Goal: Task Accomplishment & Management: Complete application form

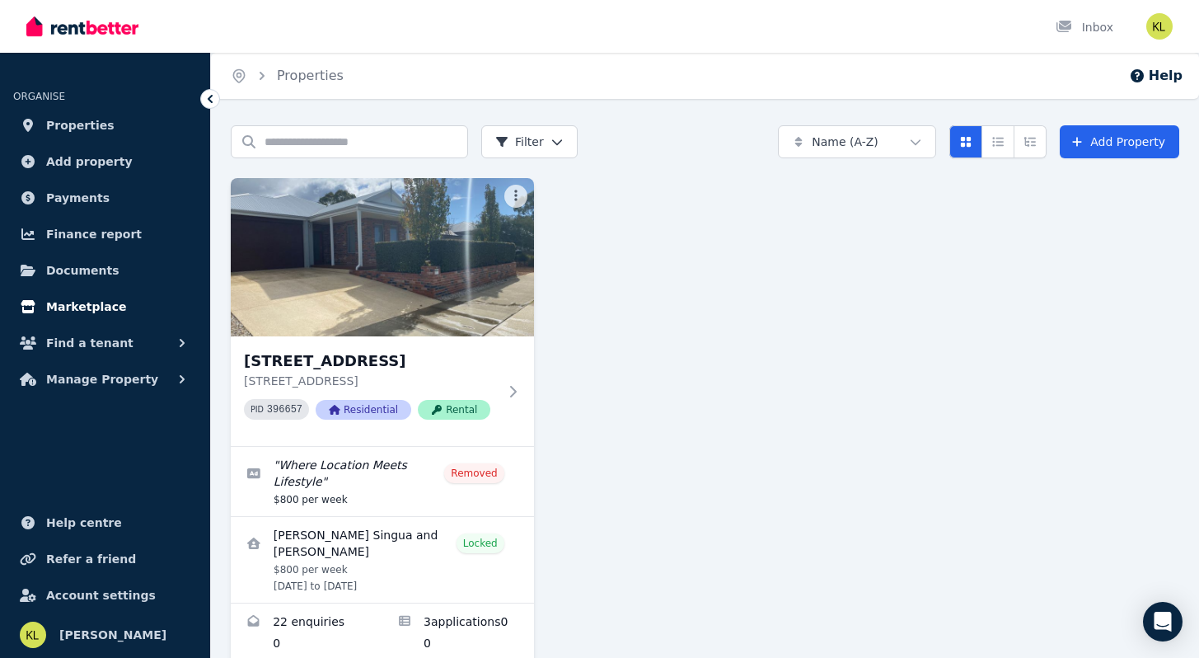
click at [86, 308] on span "Marketplace" at bounding box center [86, 307] width 80 height 20
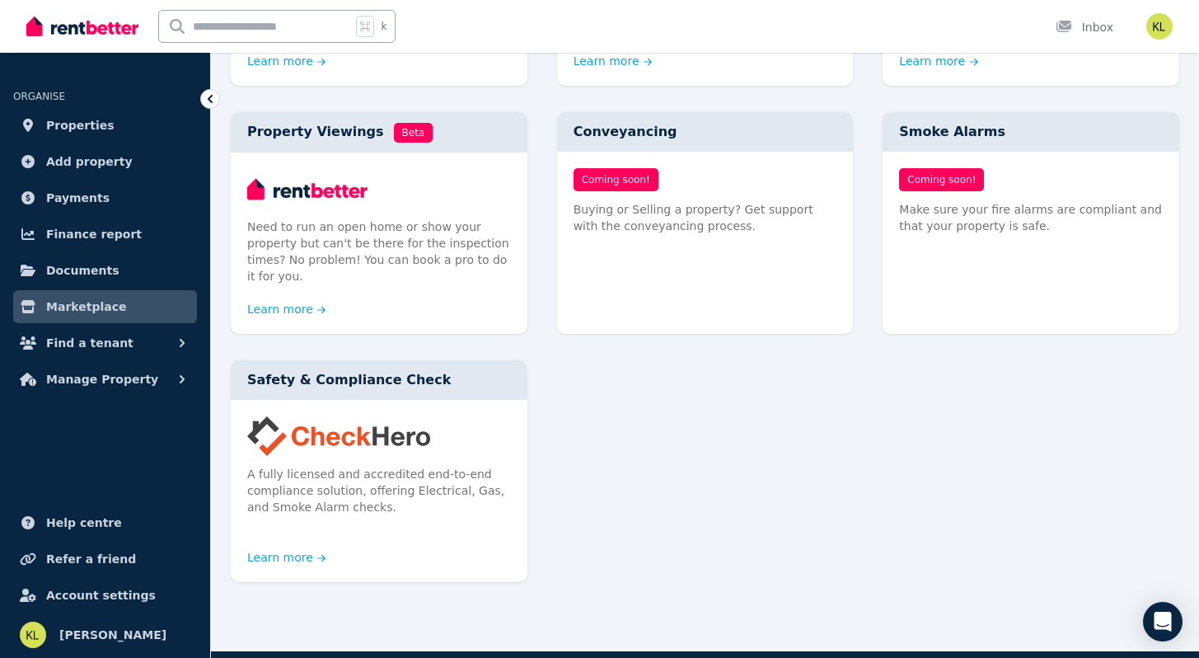
scroll to position [911, 0]
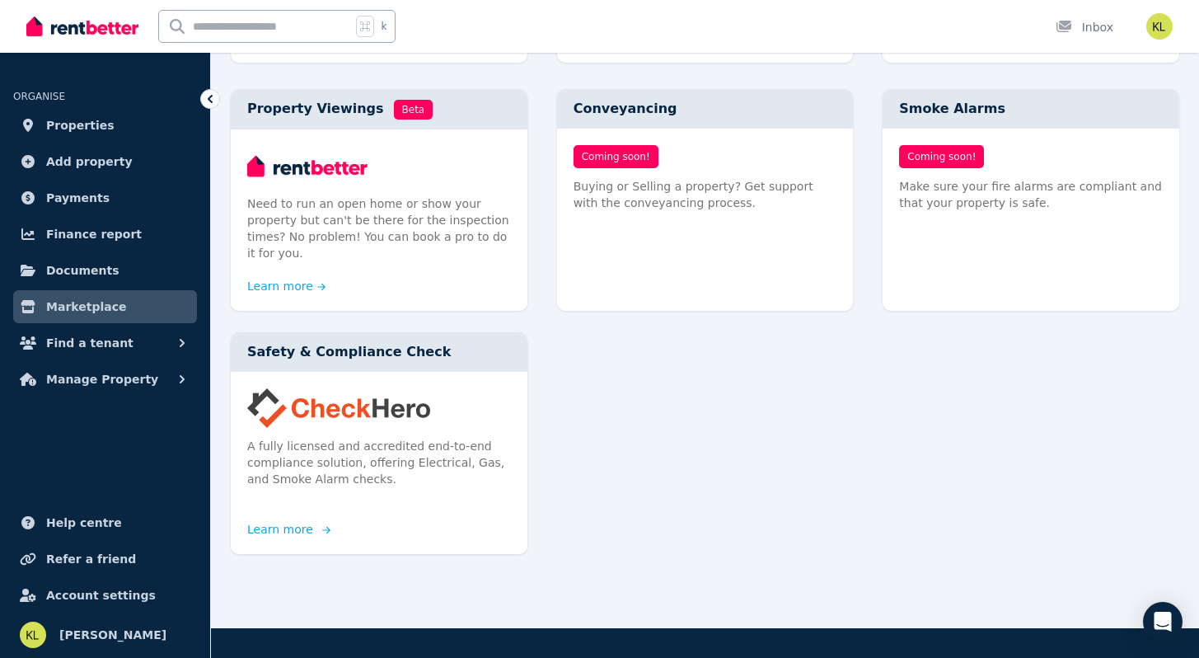
click at [283, 521] on link "Learn more" at bounding box center [286, 529] width 79 height 16
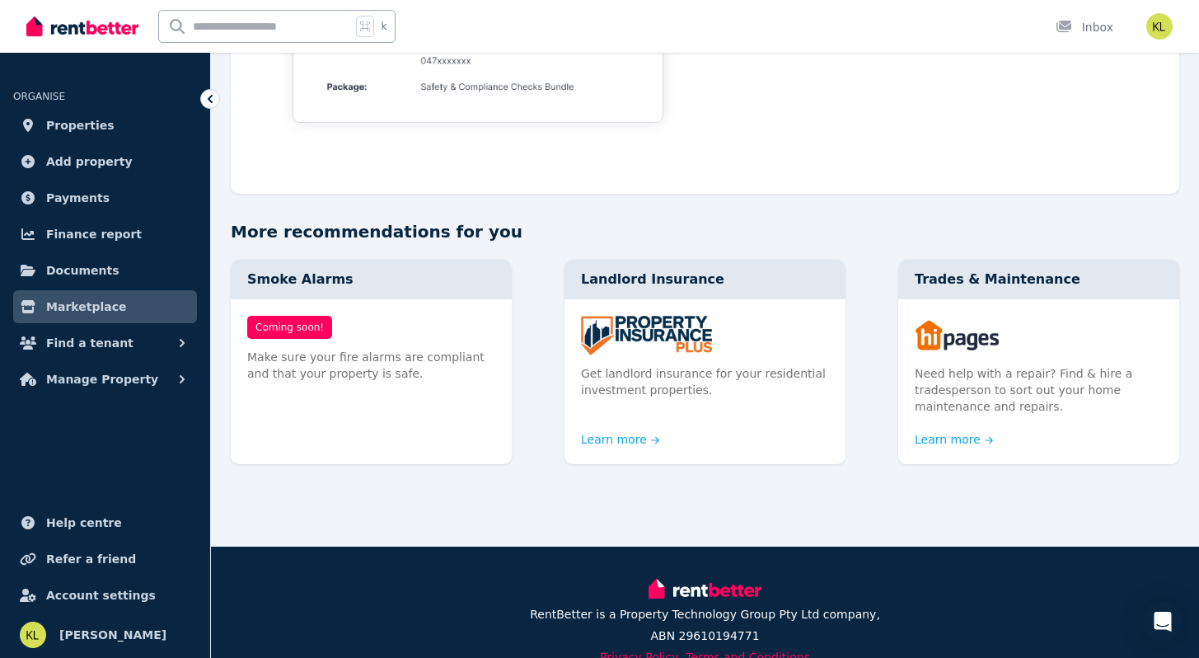
scroll to position [1707, 0]
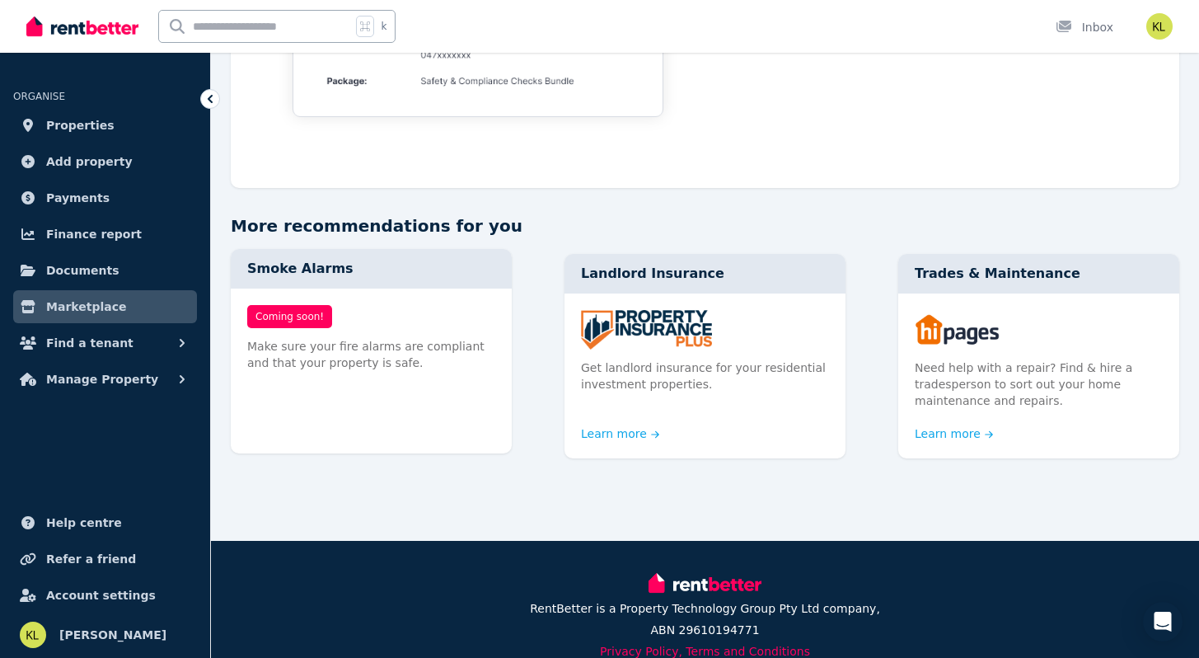
click at [296, 316] on span "Coming soon!" at bounding box center [289, 316] width 85 height 23
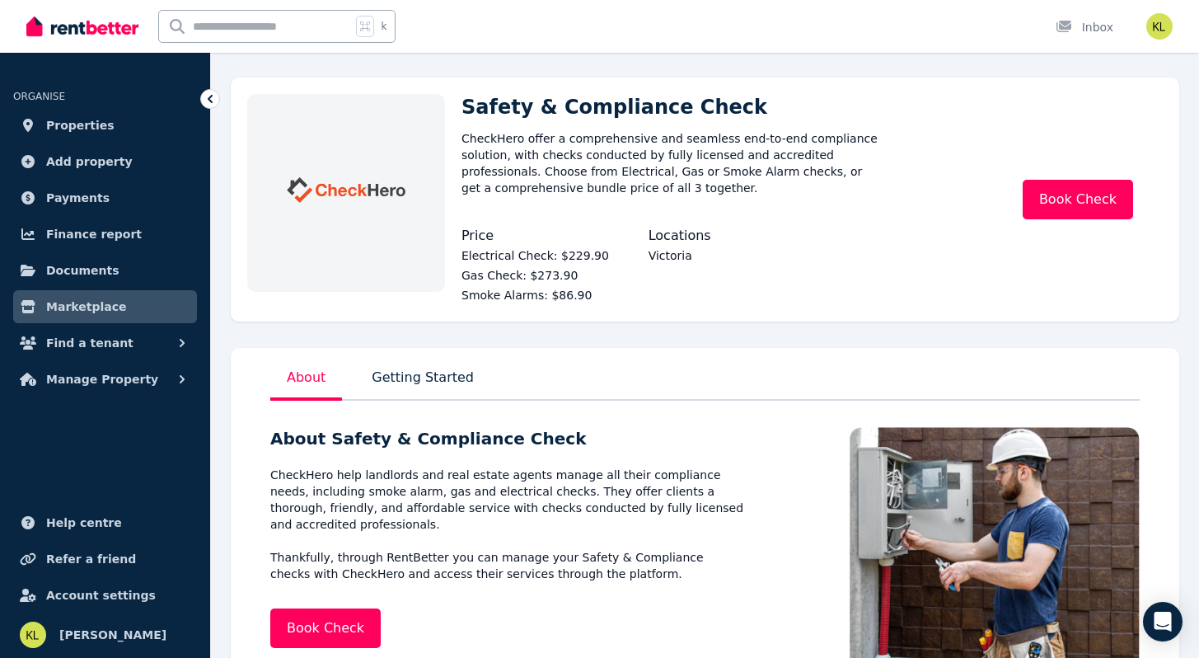
scroll to position [0, 0]
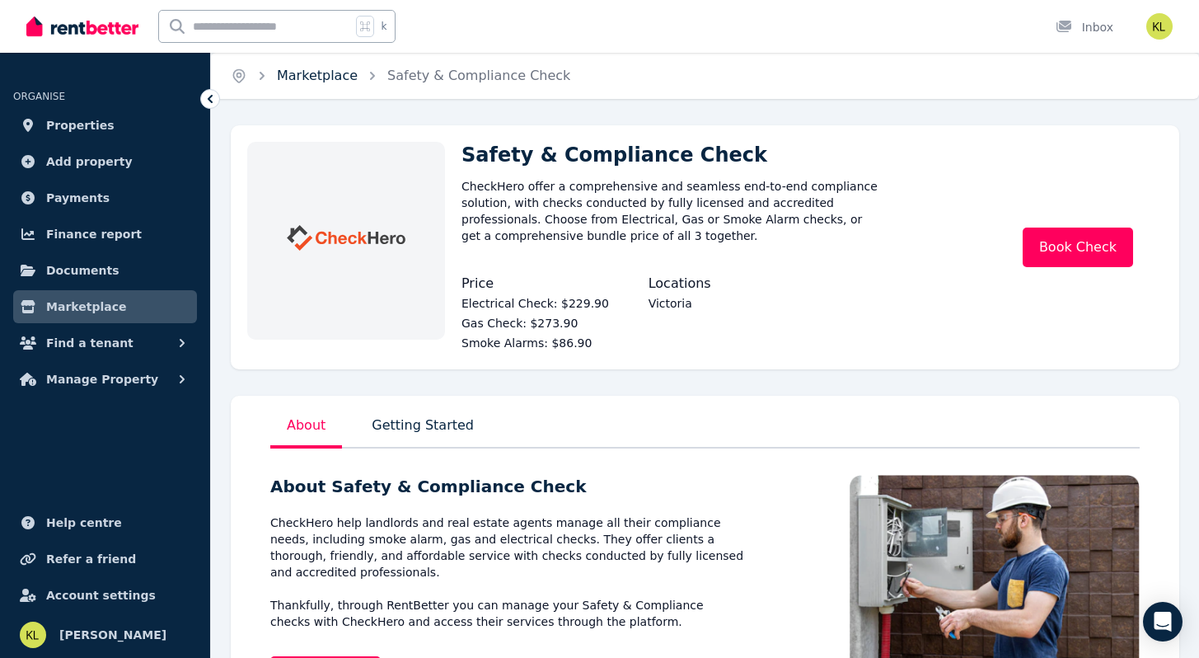
click at [312, 80] on link "Marketplace" at bounding box center [317, 76] width 81 height 16
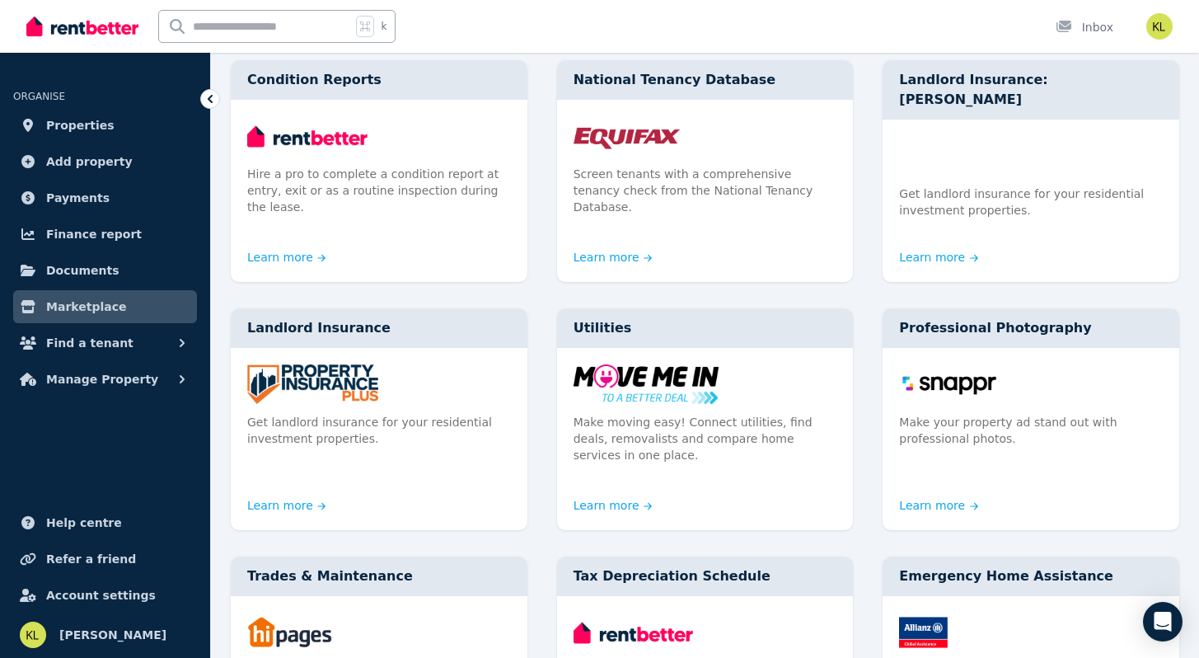
scroll to position [197, 0]
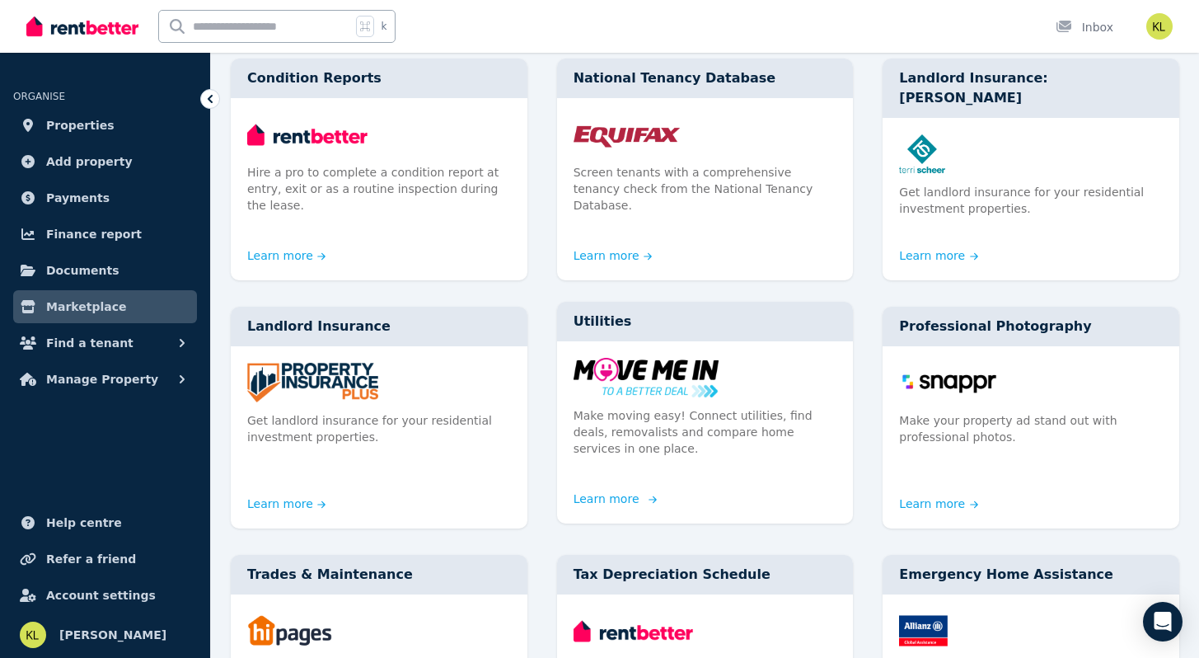
click at [604, 490] on link "Learn more" at bounding box center [613, 498] width 79 height 16
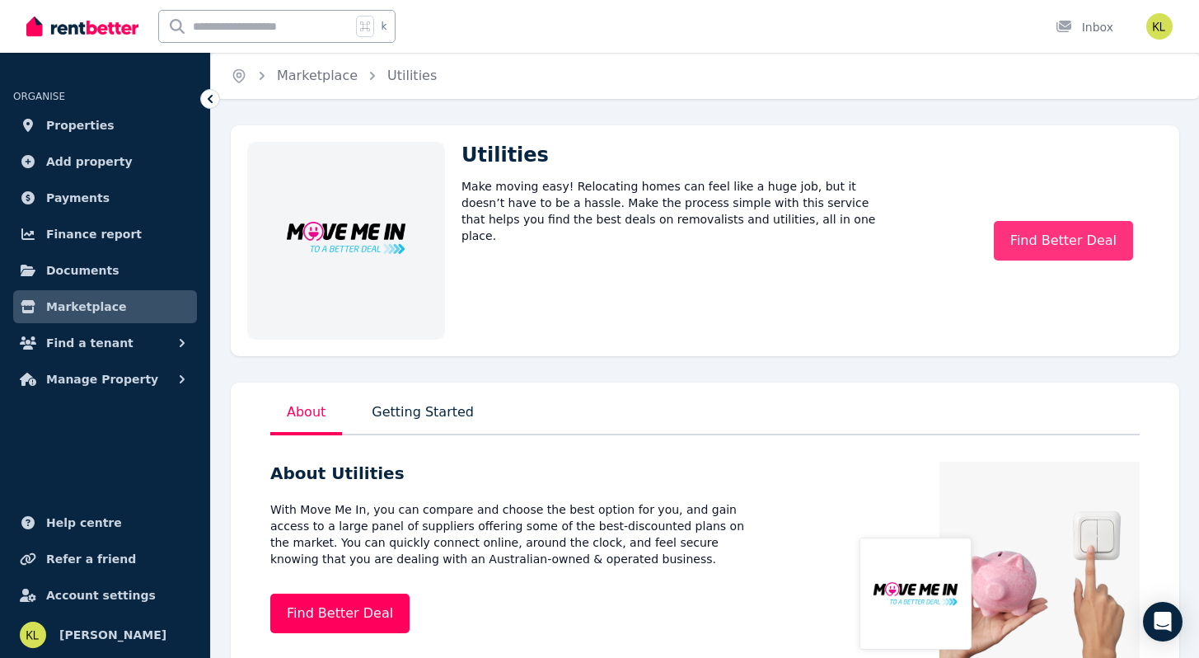
click at [1045, 238] on link "Find Better Deal" at bounding box center [1063, 241] width 139 height 40
click at [85, 270] on span "Documents" at bounding box center [82, 270] width 73 height 20
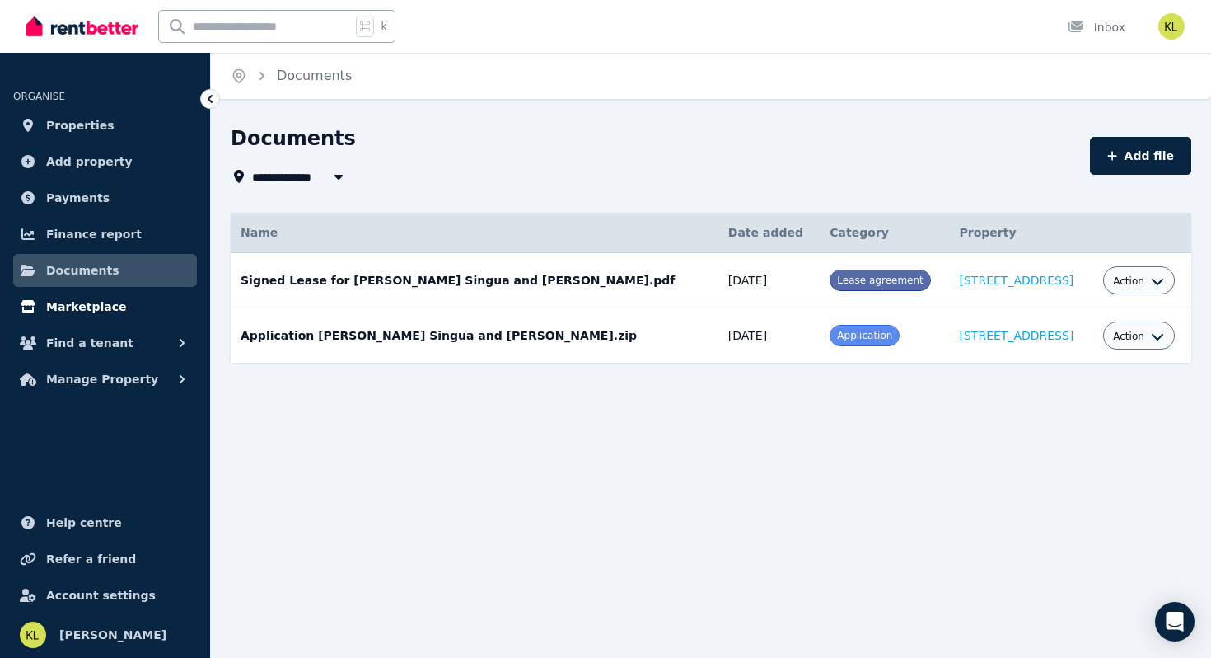
click at [85, 302] on span "Marketplace" at bounding box center [86, 307] width 80 height 20
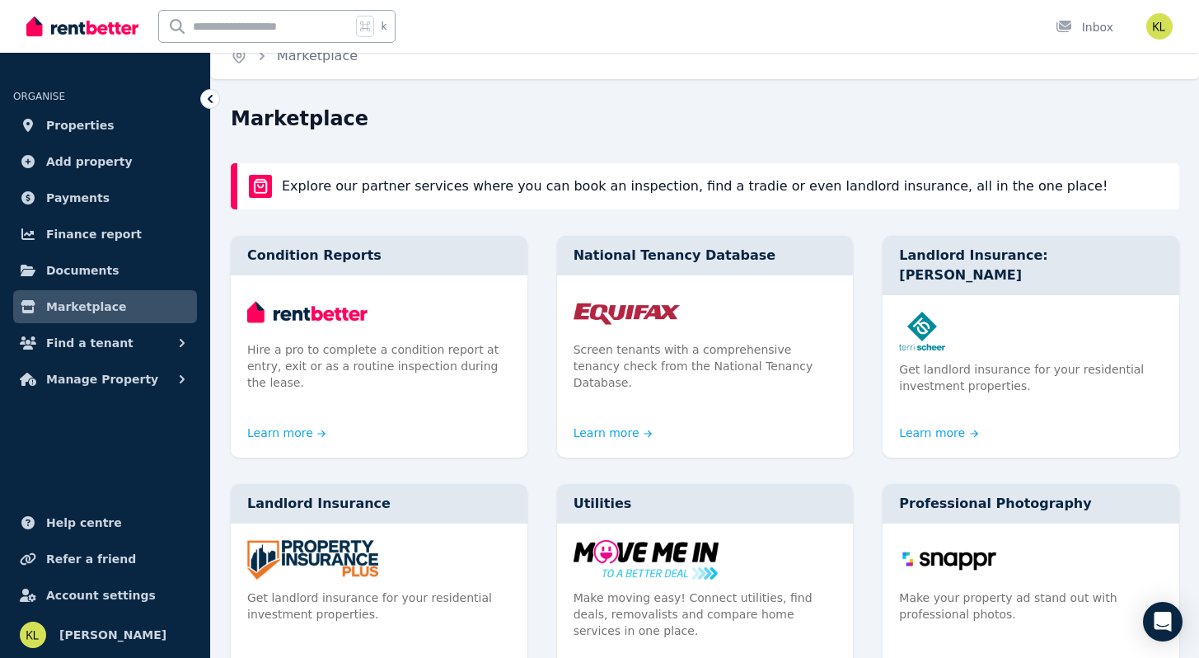
scroll to position [17, 0]
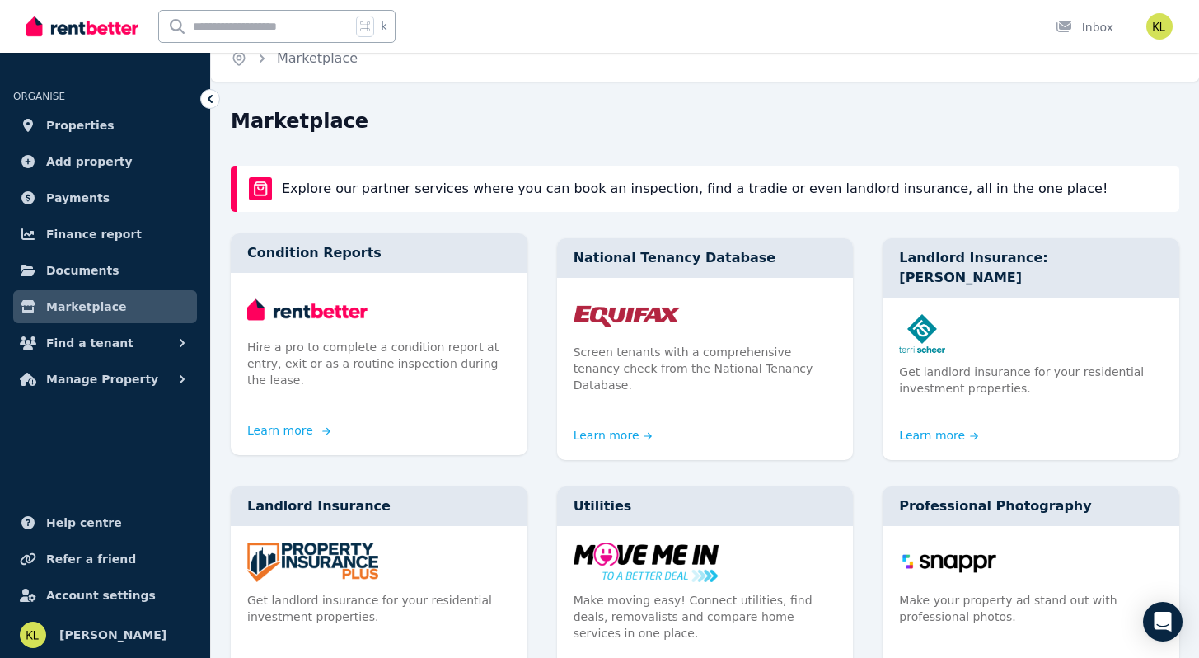
click at [280, 422] on link "Learn more" at bounding box center [286, 430] width 79 height 16
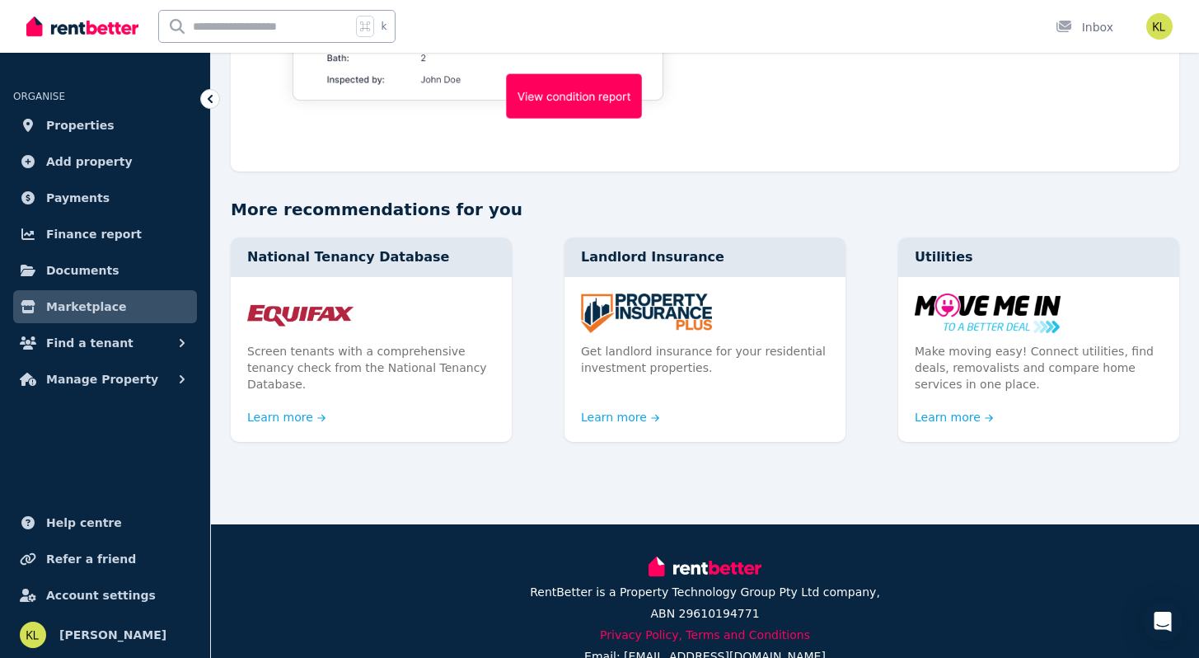
scroll to position [1668, 0]
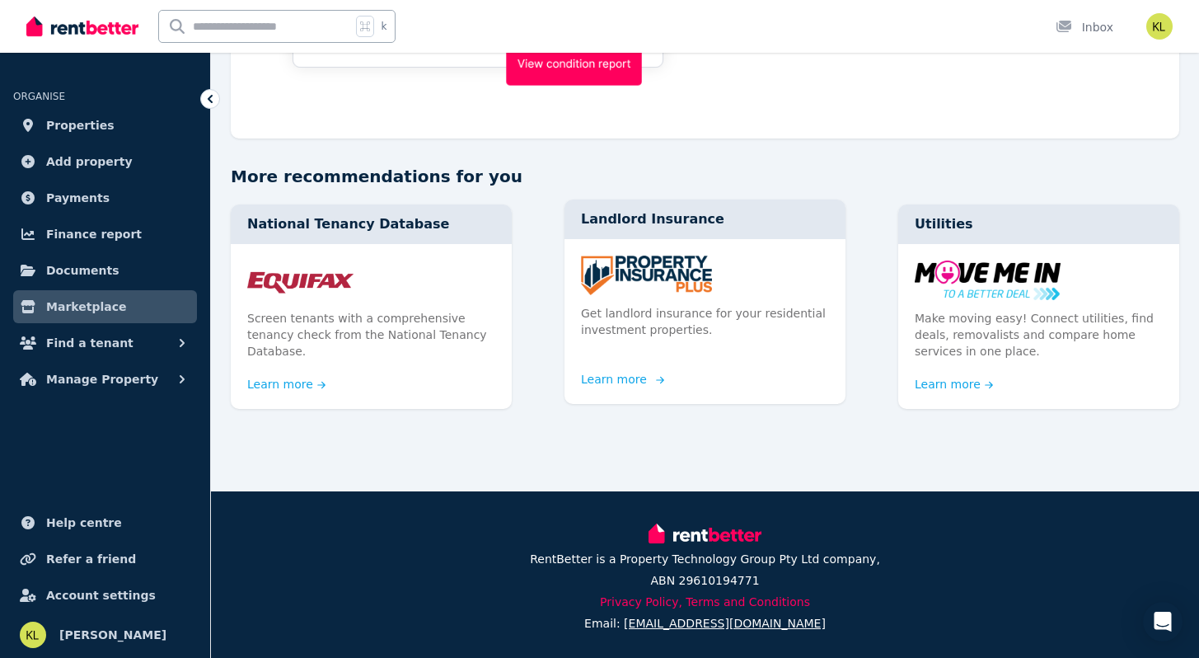
click at [611, 372] on link "Learn more" at bounding box center [620, 379] width 79 height 16
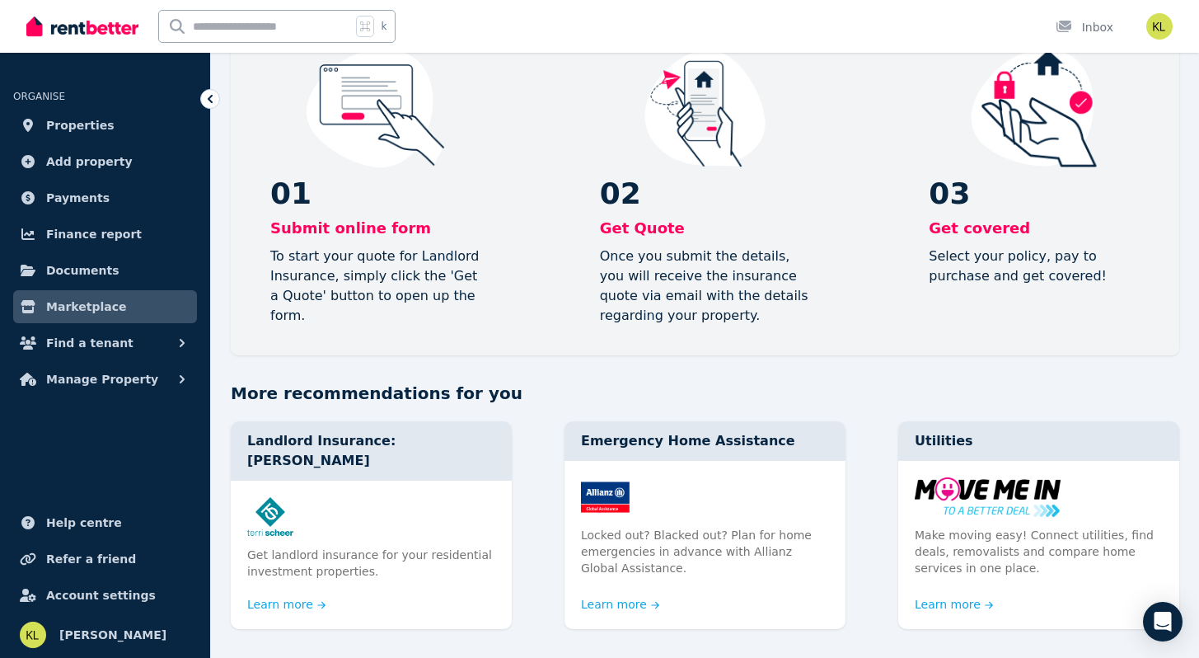
scroll to position [965, 0]
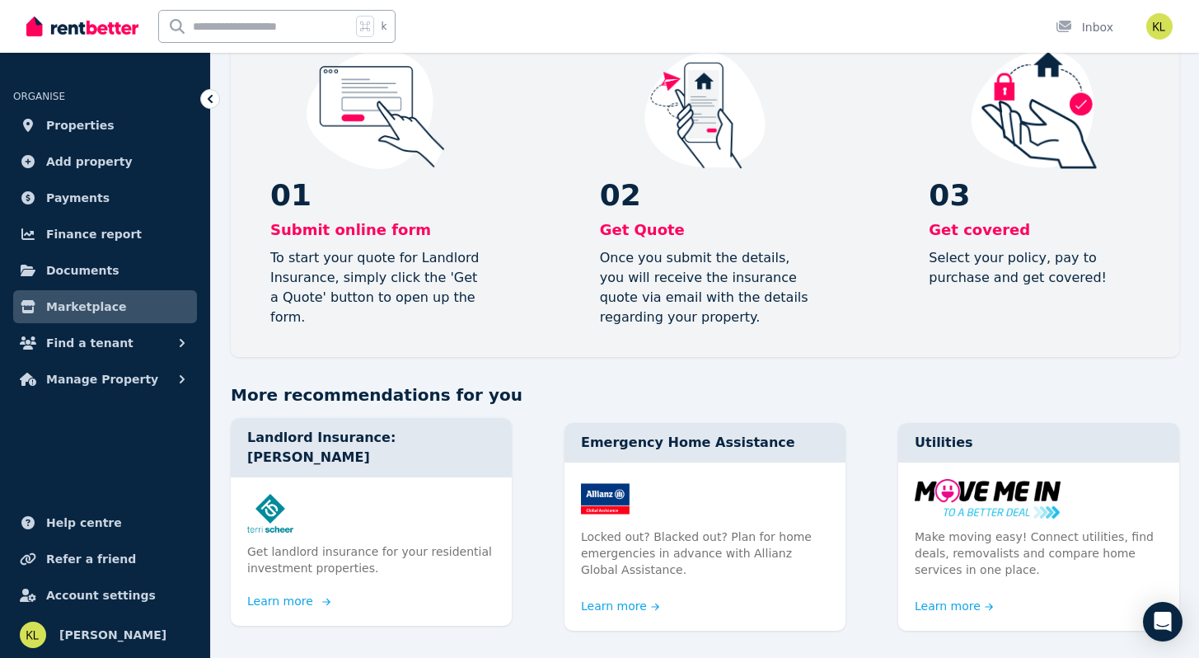
click at [274, 593] on link "Learn more" at bounding box center [286, 601] width 79 height 16
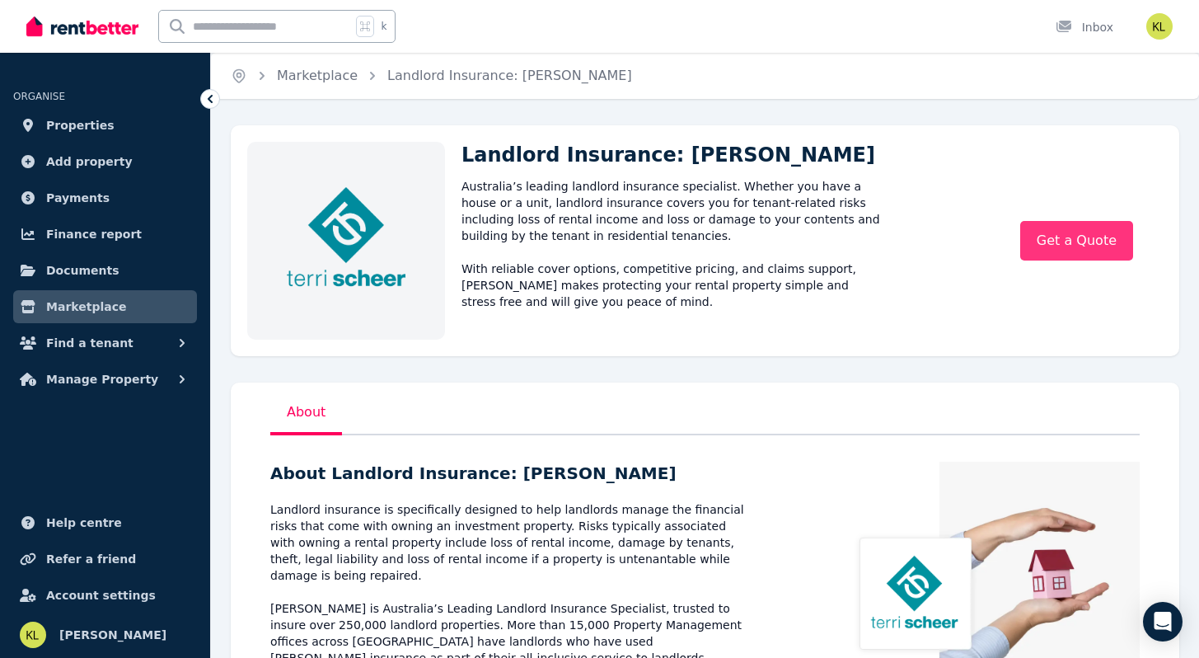
click at [1066, 234] on link "Get a Quote" at bounding box center [1076, 241] width 113 height 40
click at [76, 262] on span "Documents" at bounding box center [82, 270] width 73 height 20
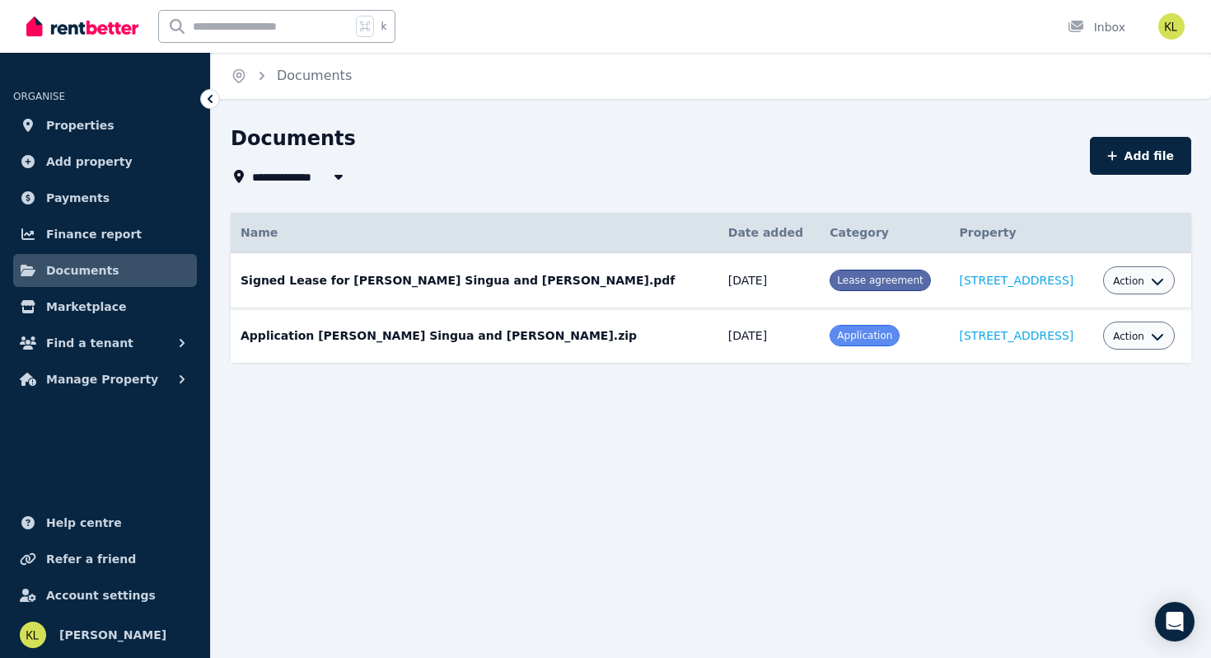
click at [1127, 279] on span "Action" at bounding box center [1128, 280] width 31 height 13
click at [1080, 348] on link "View" at bounding box center [1089, 348] width 158 height 30
click at [98, 300] on span "Marketplace" at bounding box center [86, 307] width 80 height 20
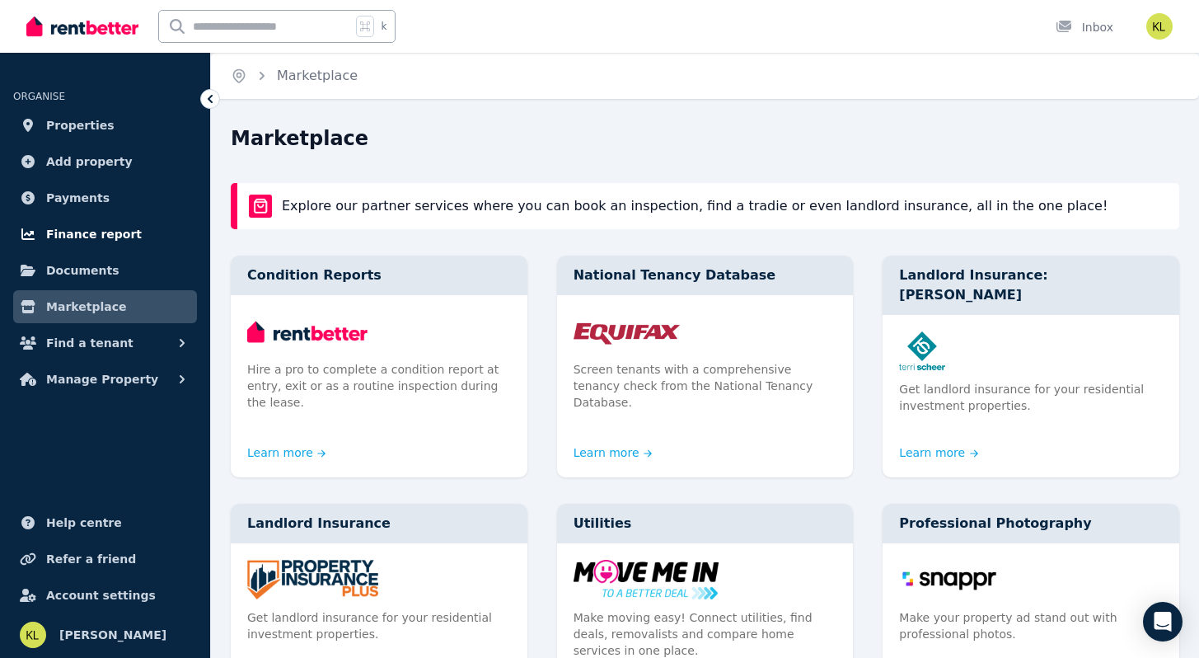
click at [98, 236] on span "Finance report" at bounding box center [94, 234] width 96 height 20
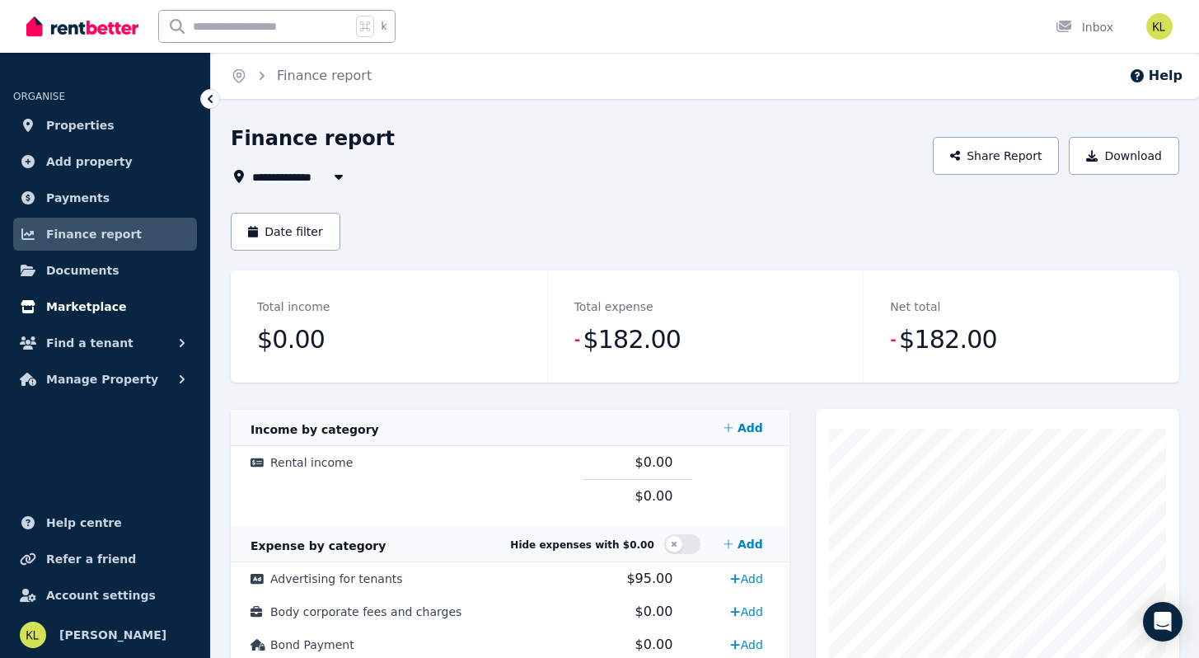
click at [88, 312] on span "Marketplace" at bounding box center [86, 307] width 80 height 20
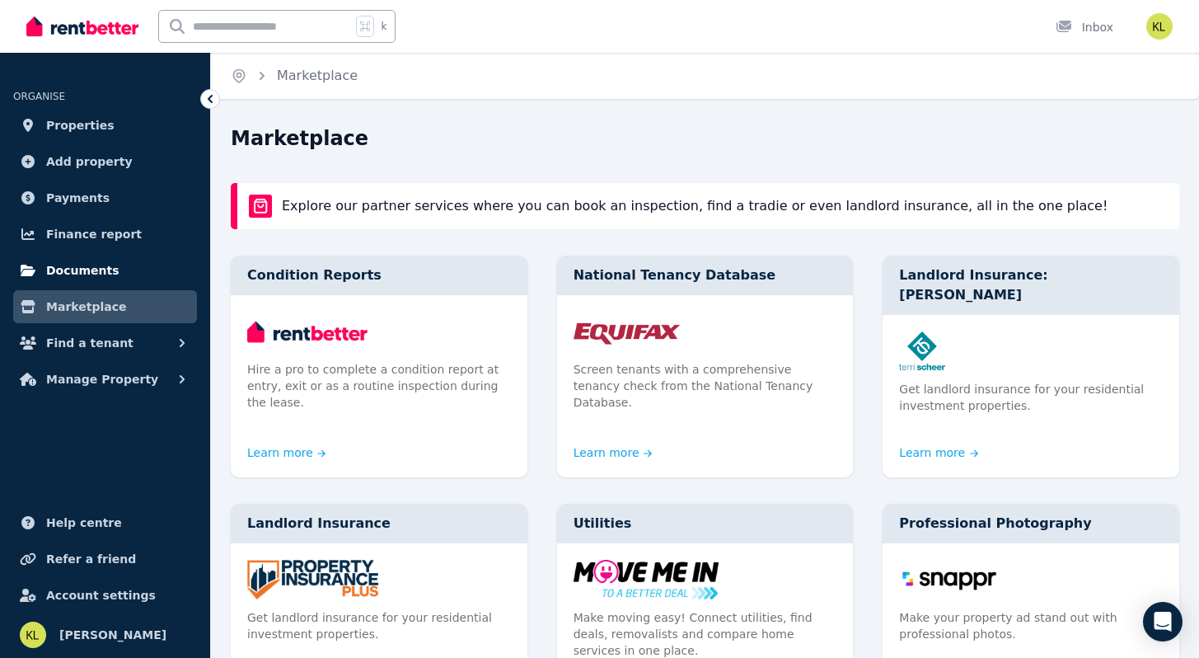
click at [94, 279] on span "Documents" at bounding box center [82, 270] width 73 height 20
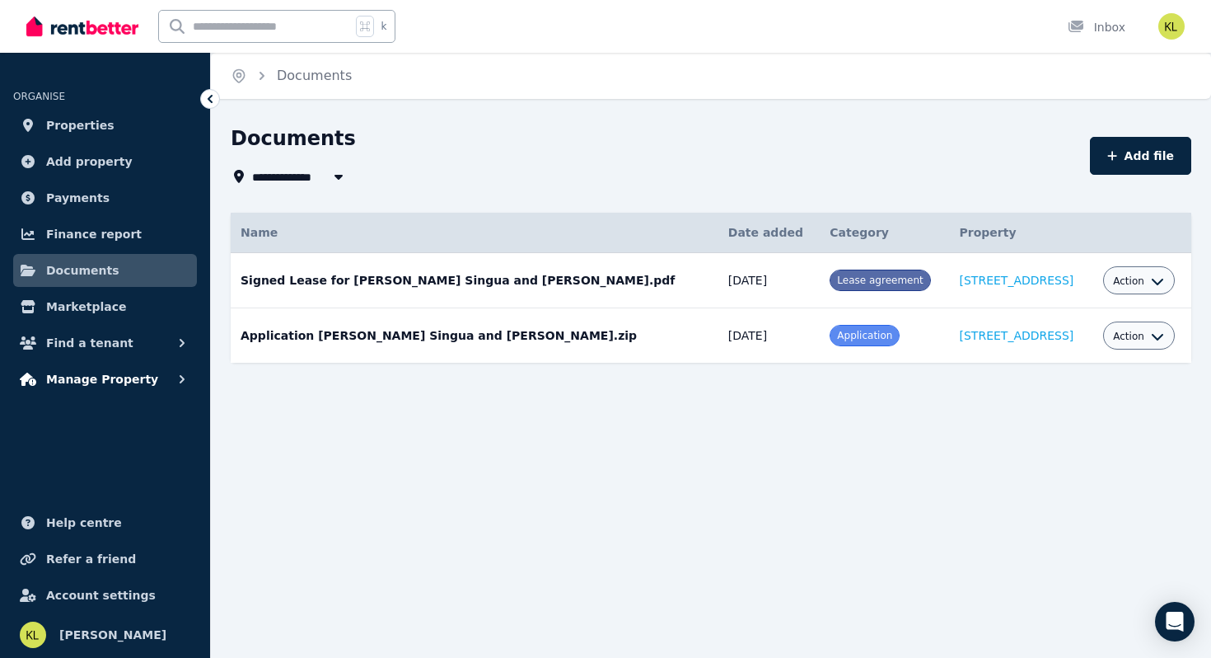
click at [96, 381] on span "Manage Property" at bounding box center [102, 379] width 112 height 20
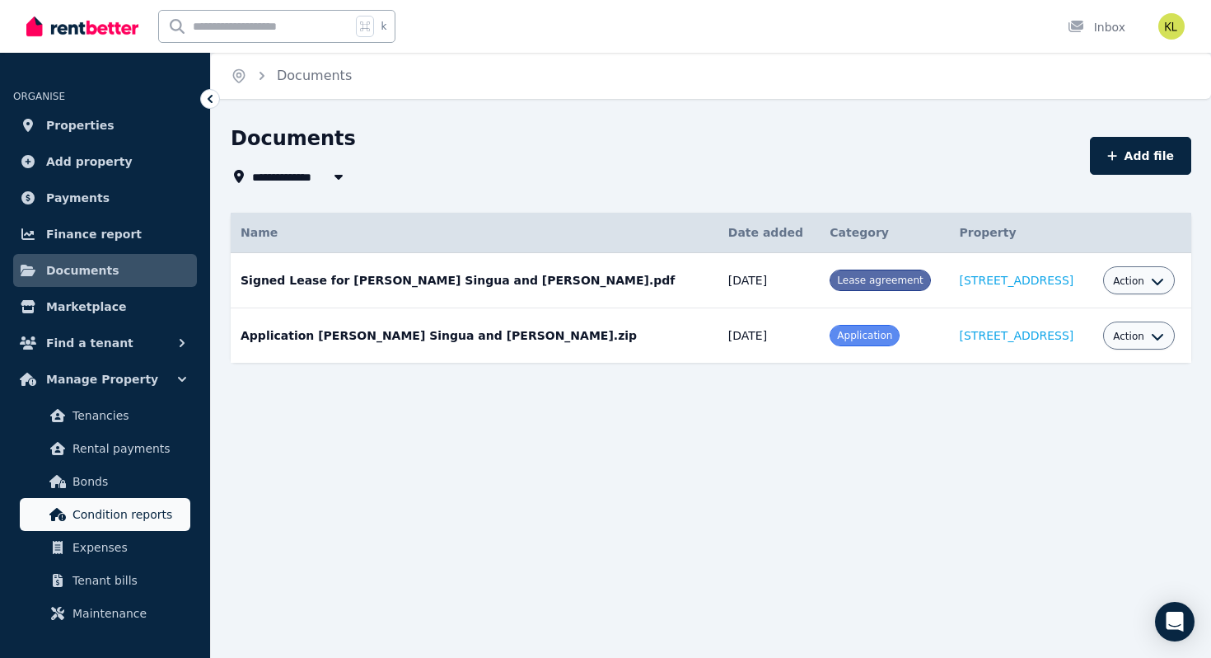
click at [84, 521] on span "Condition reports" at bounding box center [128, 514] width 111 height 20
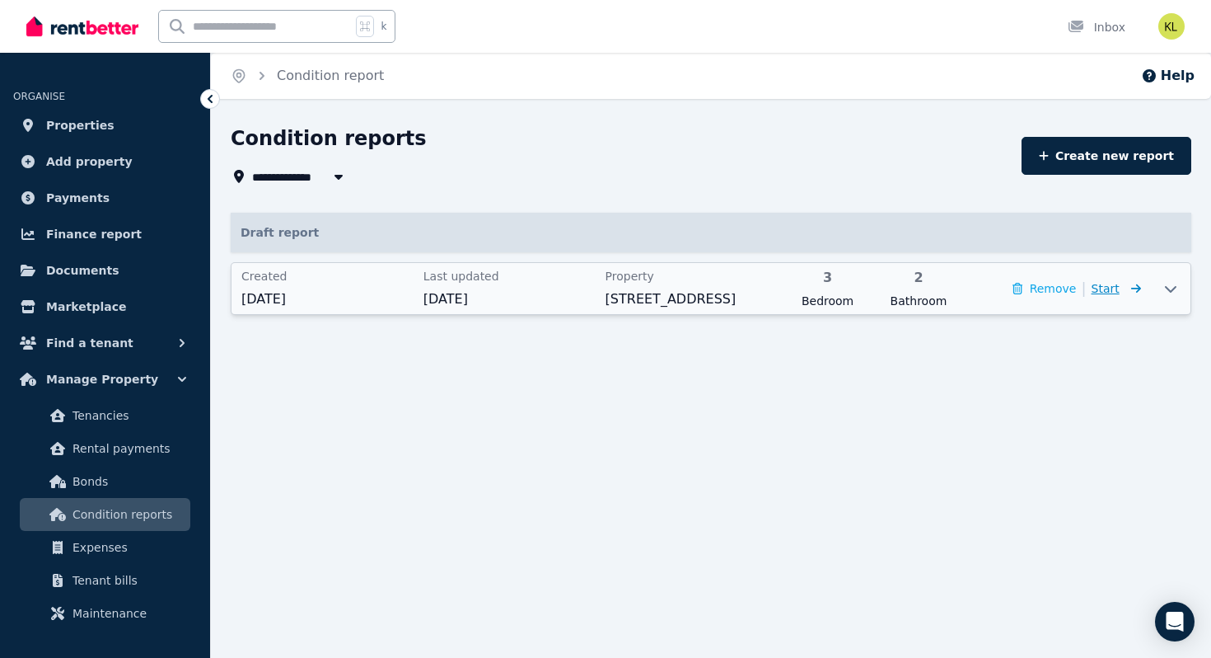
click at [1113, 288] on span "Start" at bounding box center [1106, 288] width 28 height 13
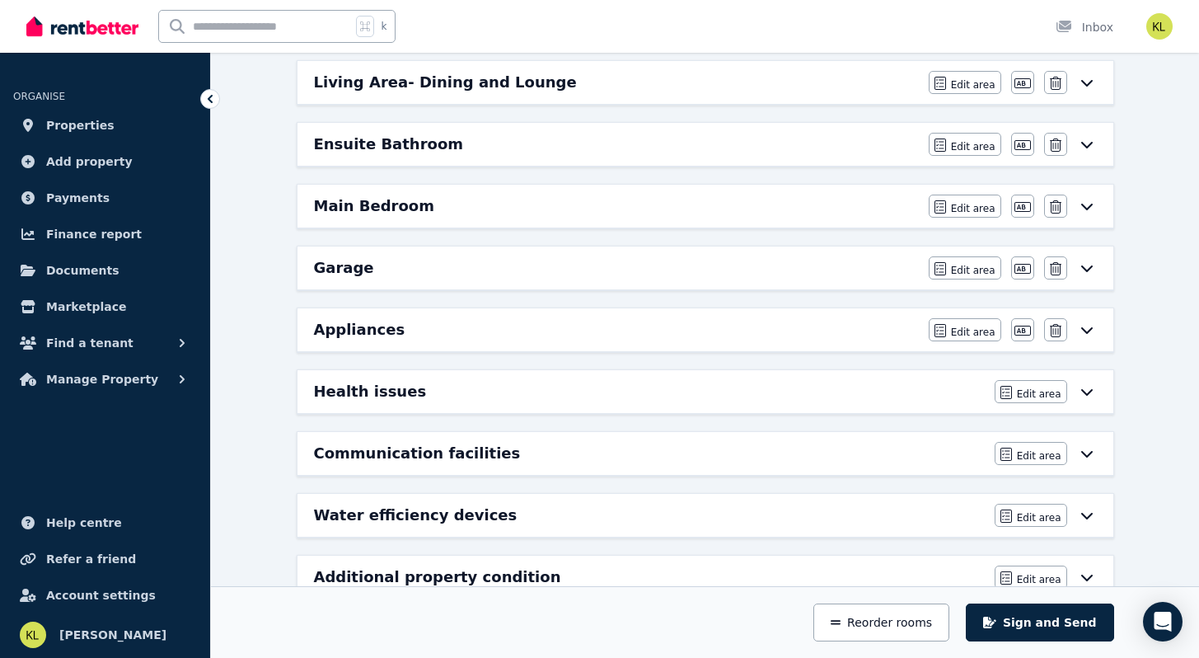
scroll to position [770, 0]
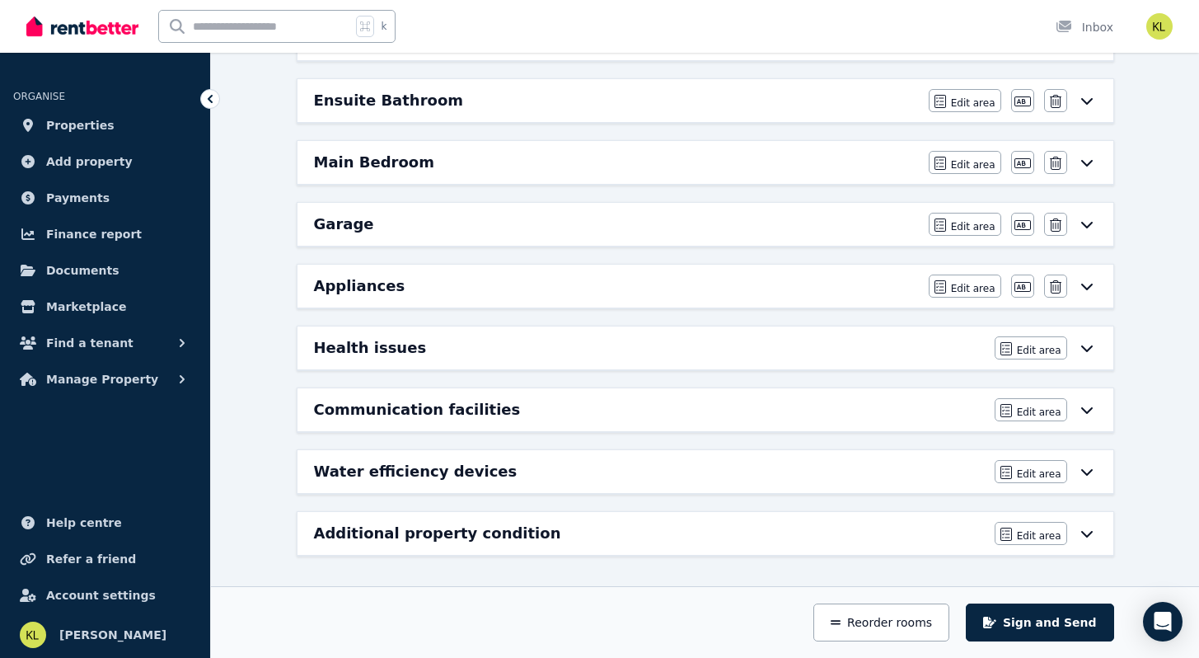
click at [490, 471] on div "Water efficiency devices" at bounding box center [649, 471] width 671 height 23
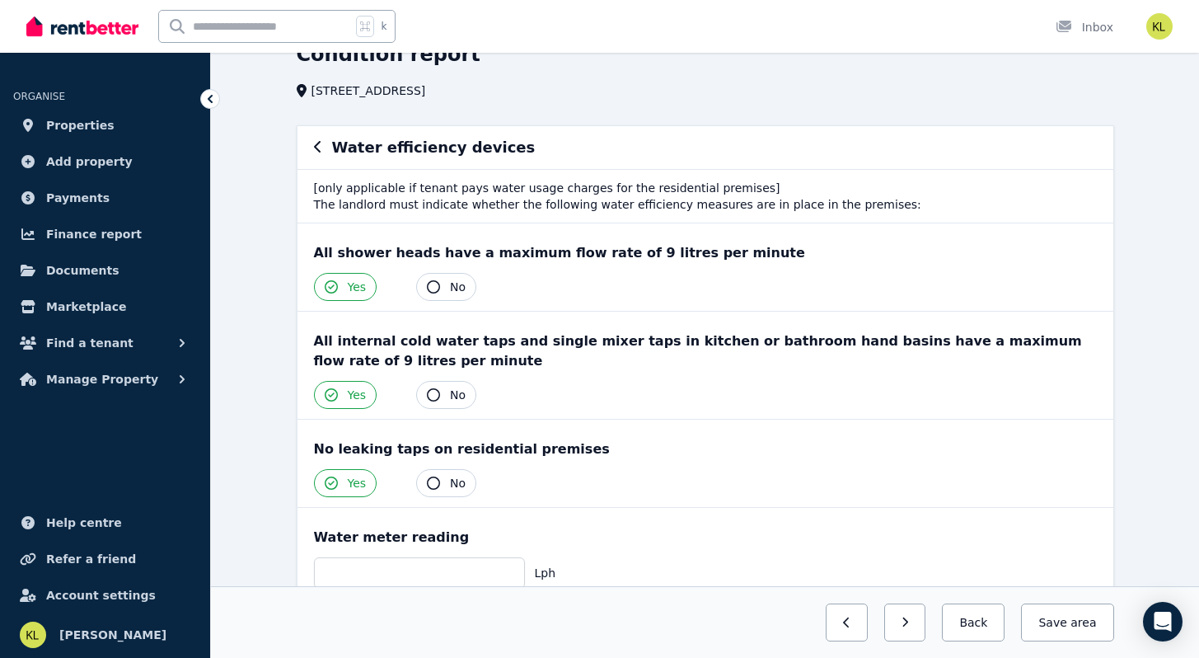
scroll to position [0, 0]
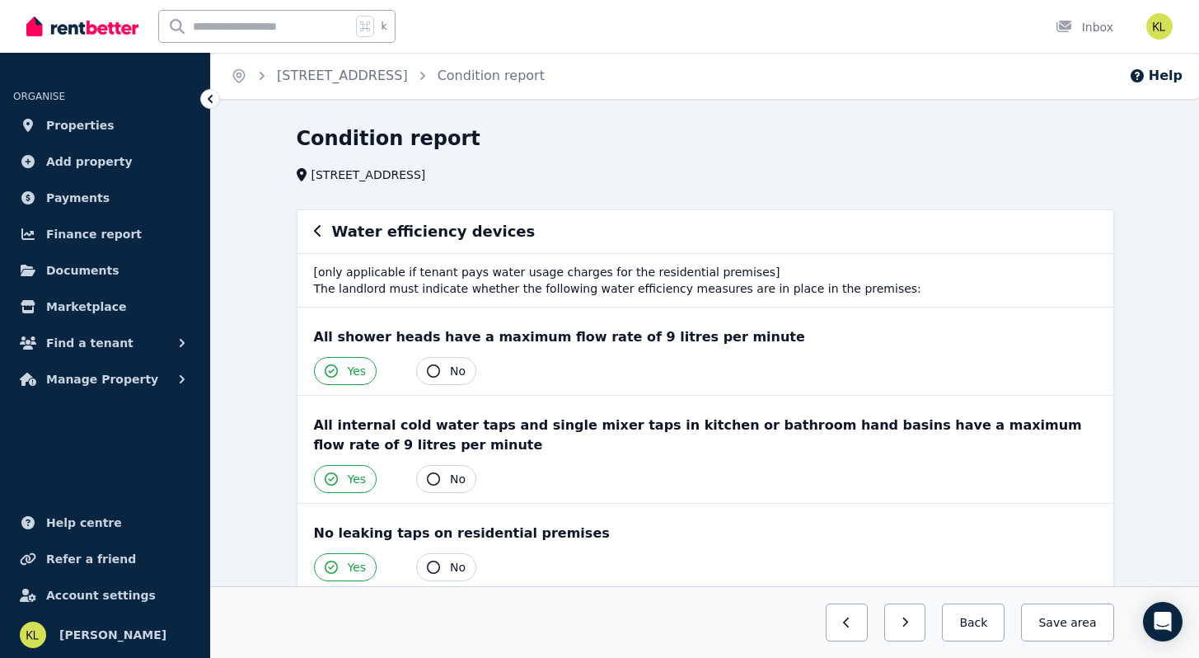
click at [436, 569] on icon "button" at bounding box center [433, 566] width 13 height 13
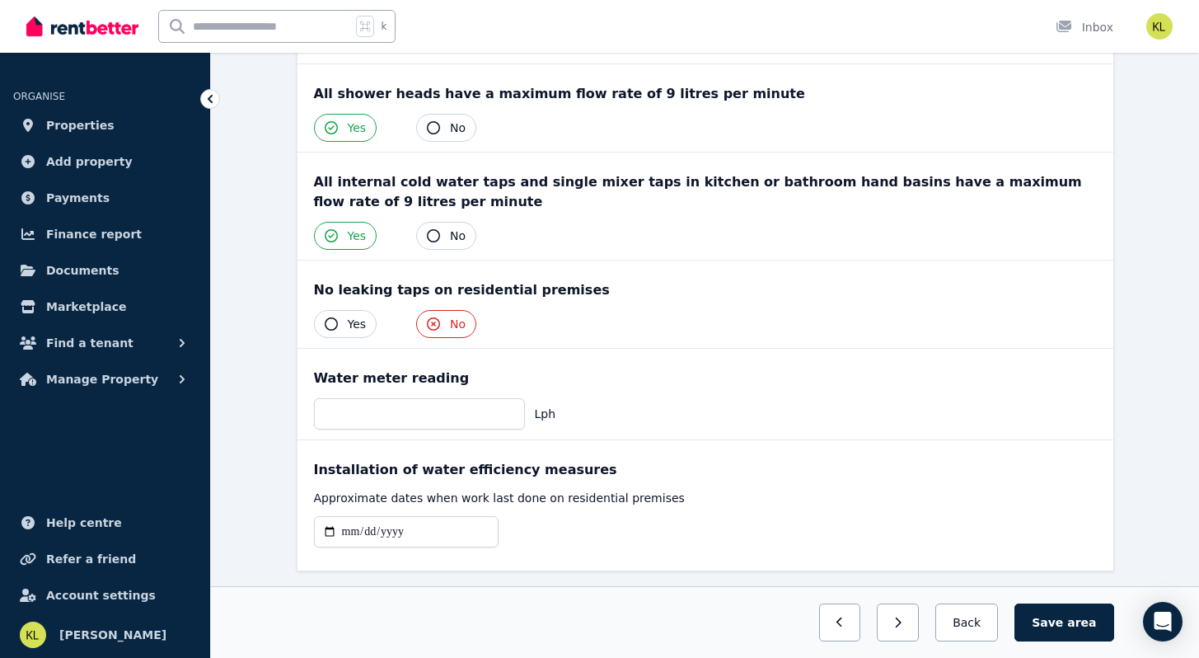
scroll to position [269, 0]
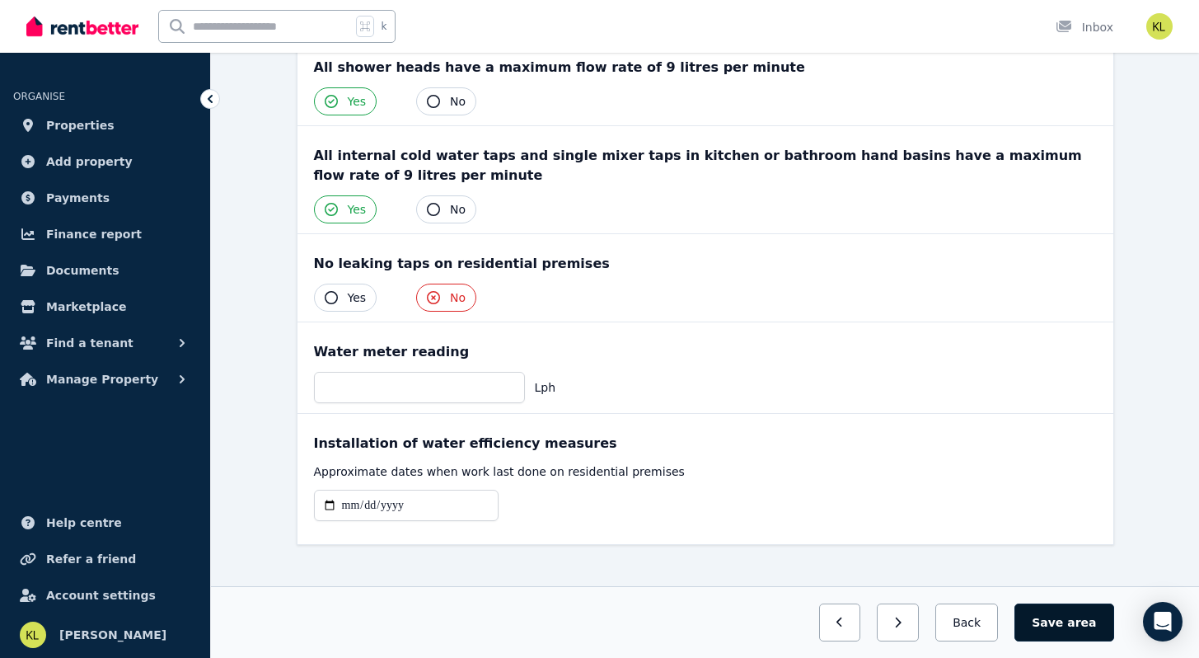
click at [1044, 625] on button "Save area" at bounding box center [1063, 622] width 99 height 38
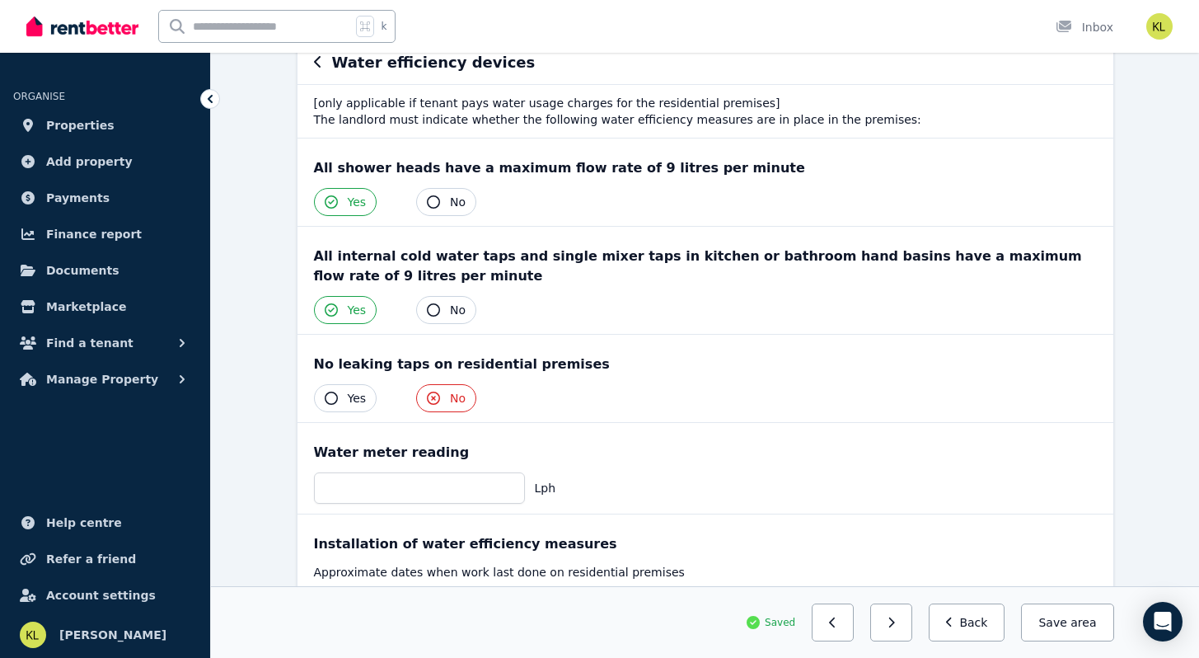
scroll to position [0, 0]
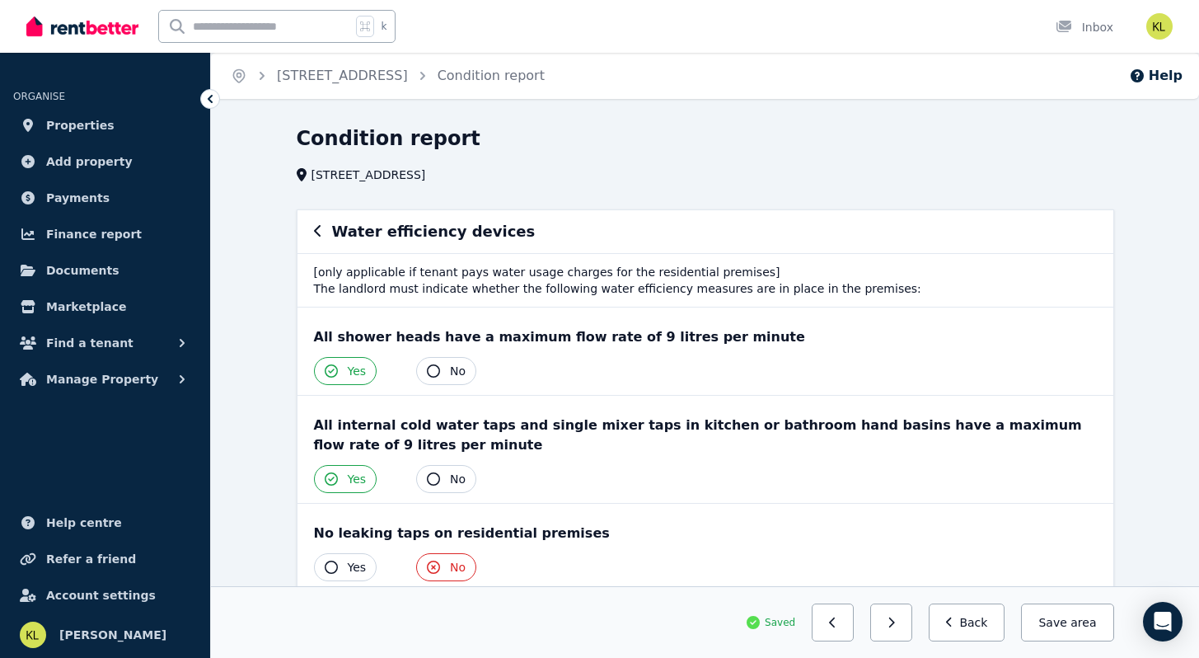
click at [205, 98] on icon at bounding box center [210, 99] width 16 height 16
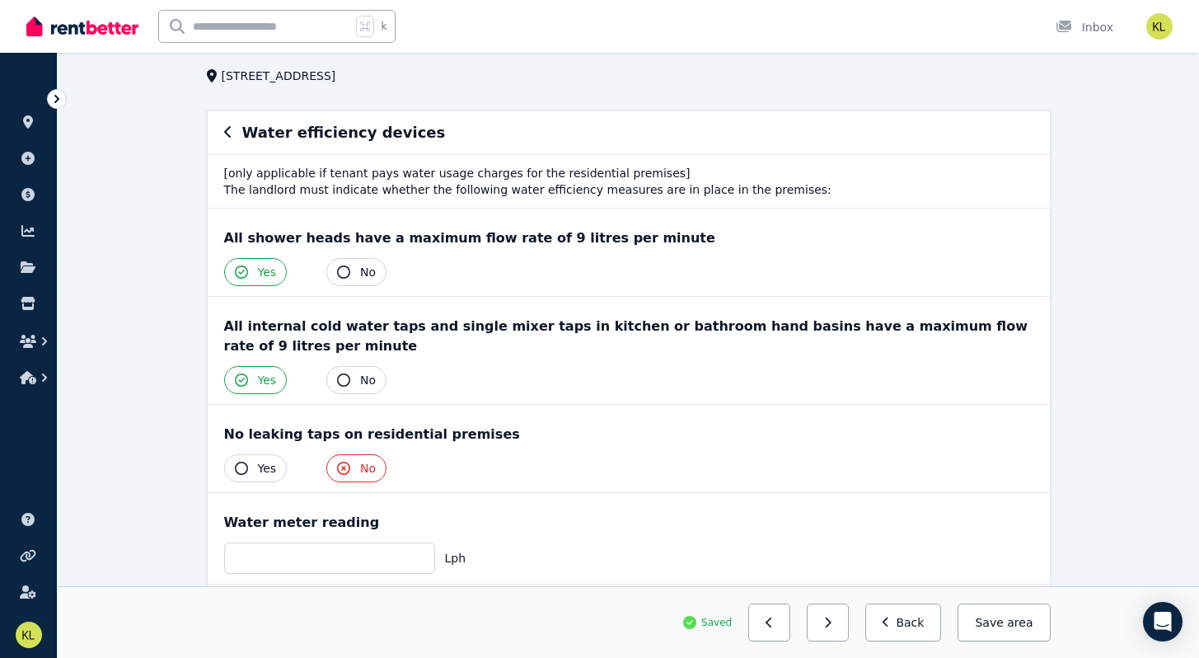
scroll to position [96, 0]
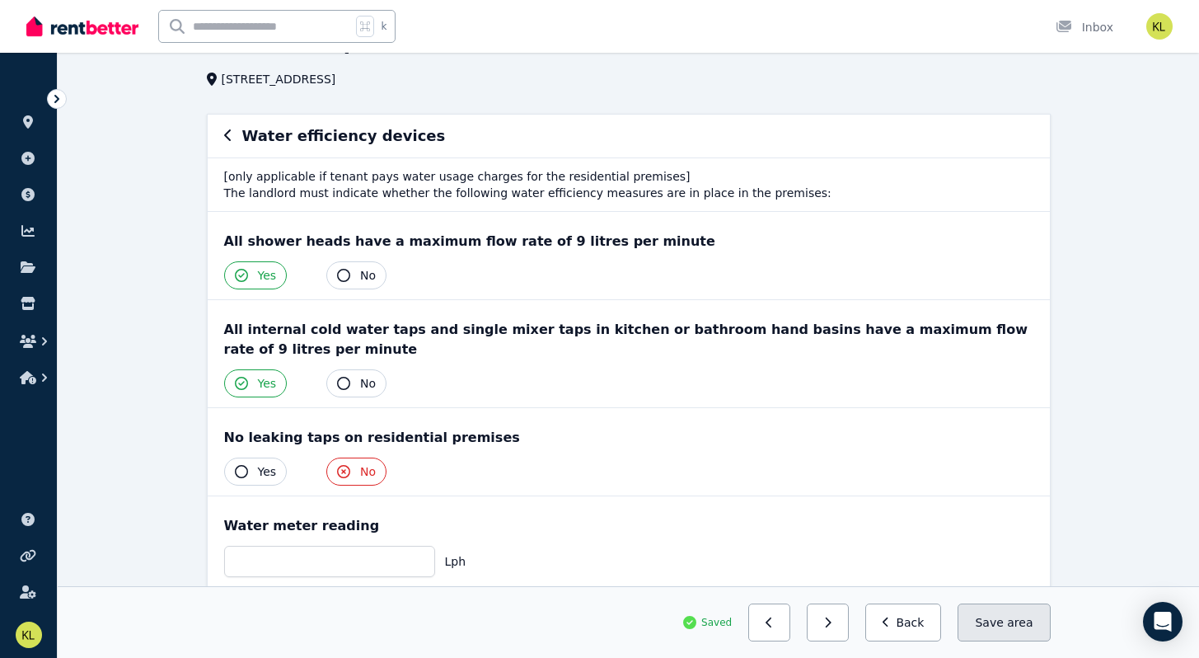
click at [1001, 626] on button "Save area" at bounding box center [1004, 622] width 92 height 38
click at [911, 621] on button "Back" at bounding box center [903, 622] width 77 height 38
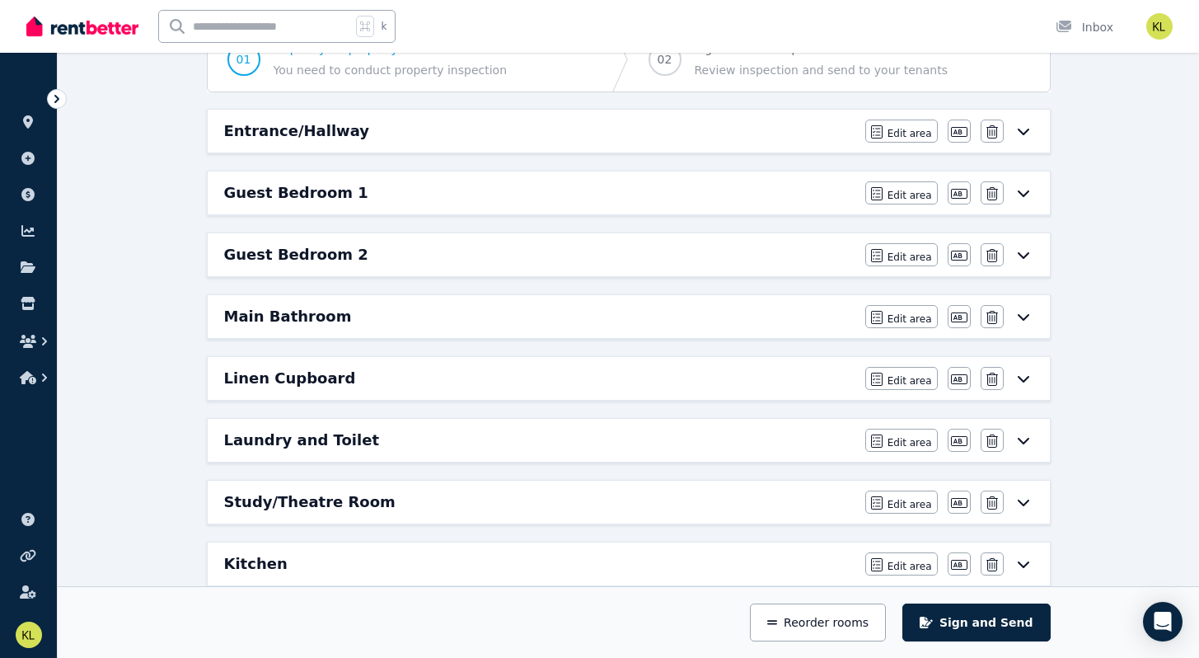
scroll to position [185, 0]
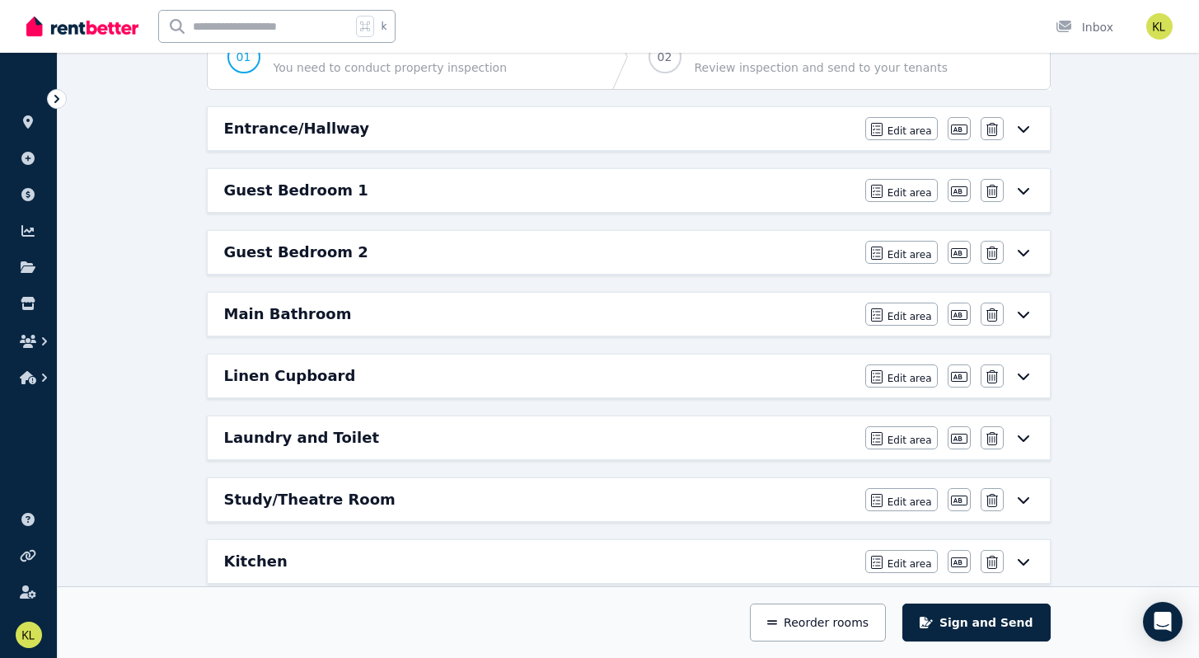
click at [252, 563] on h6 "Kitchen" at bounding box center [255, 561] width 63 height 23
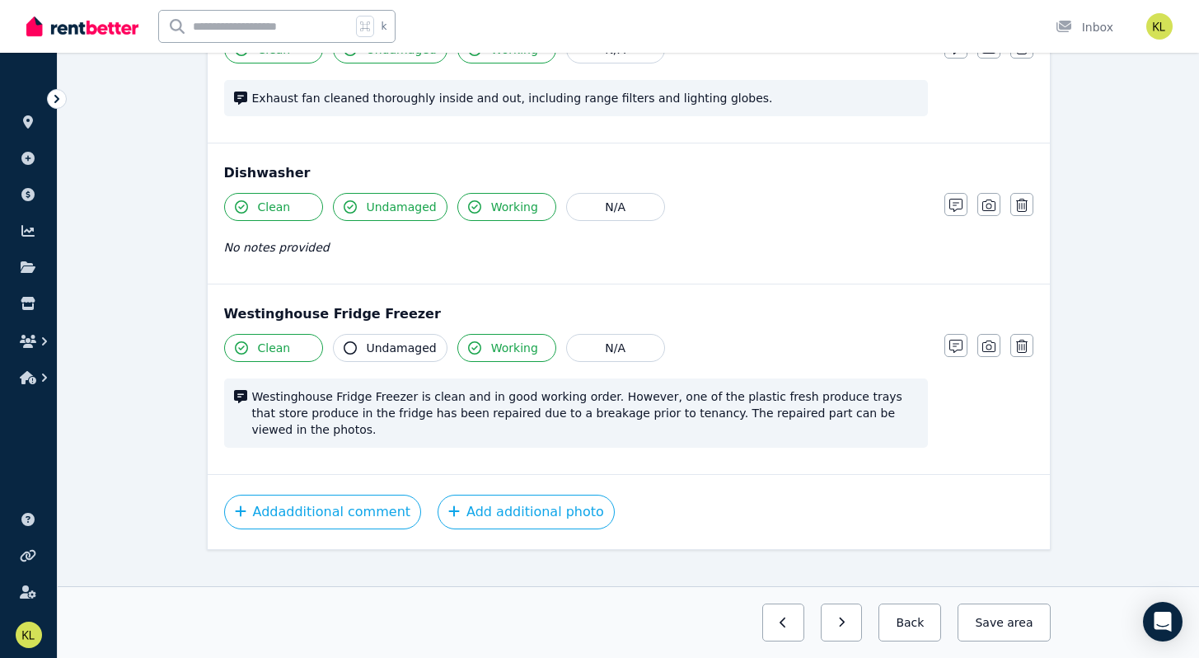
scroll to position [2625, 0]
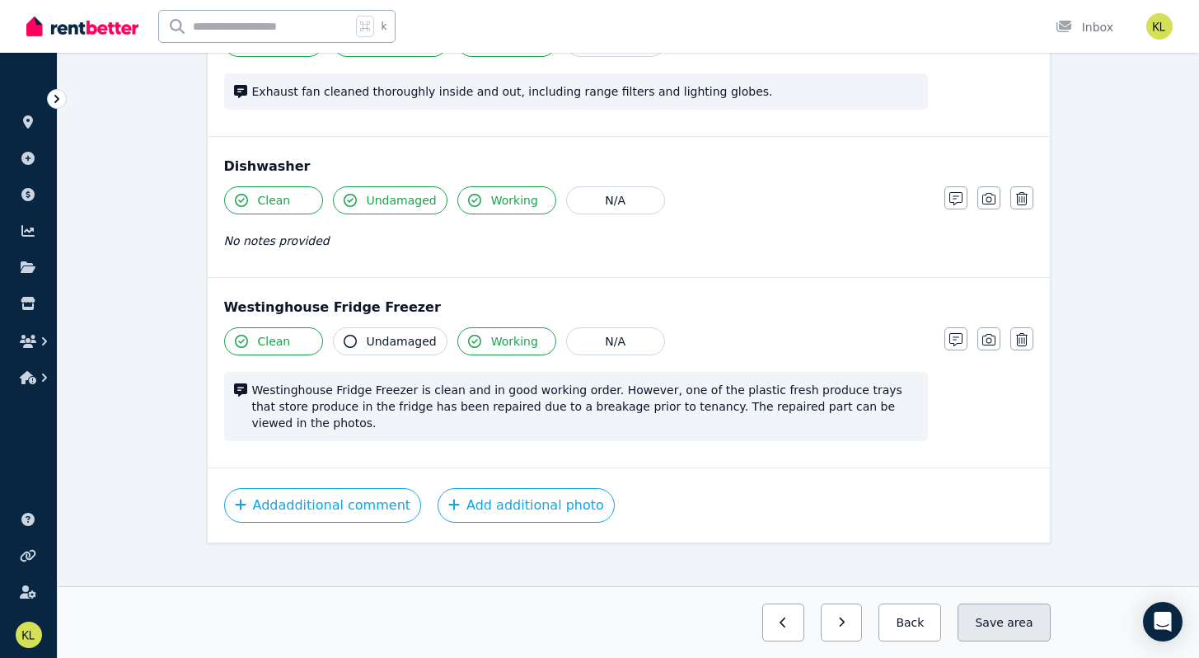
click at [998, 630] on button "Save area" at bounding box center [1004, 622] width 92 height 38
click at [922, 633] on button "Back" at bounding box center [903, 622] width 77 height 38
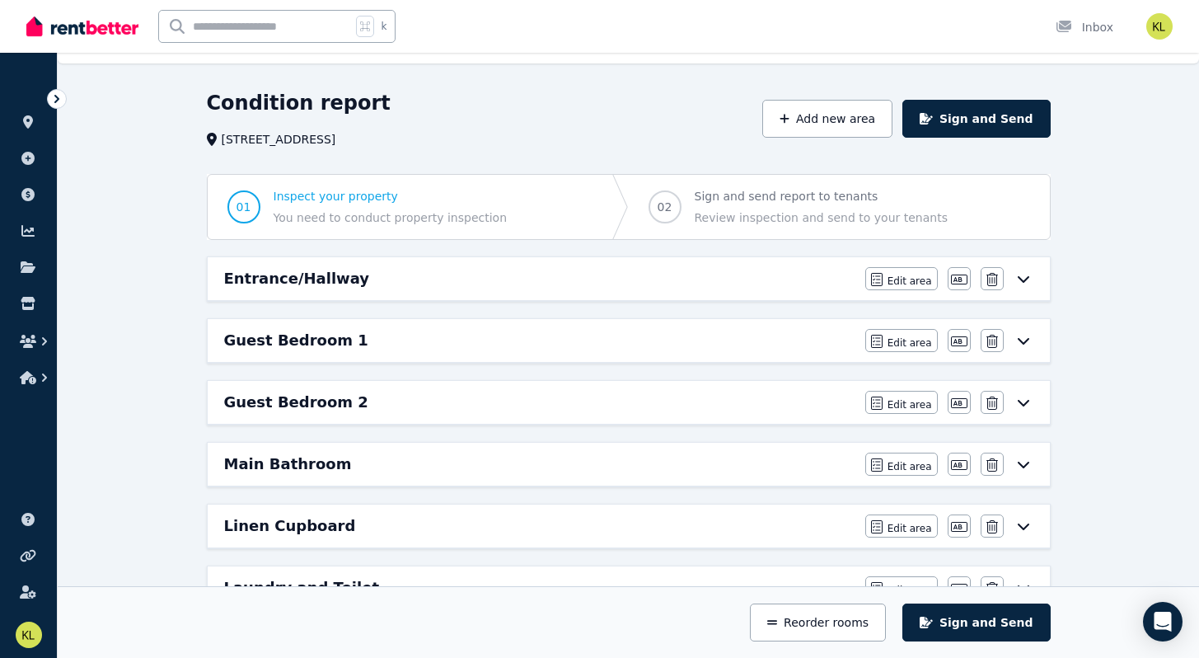
scroll to position [0, 0]
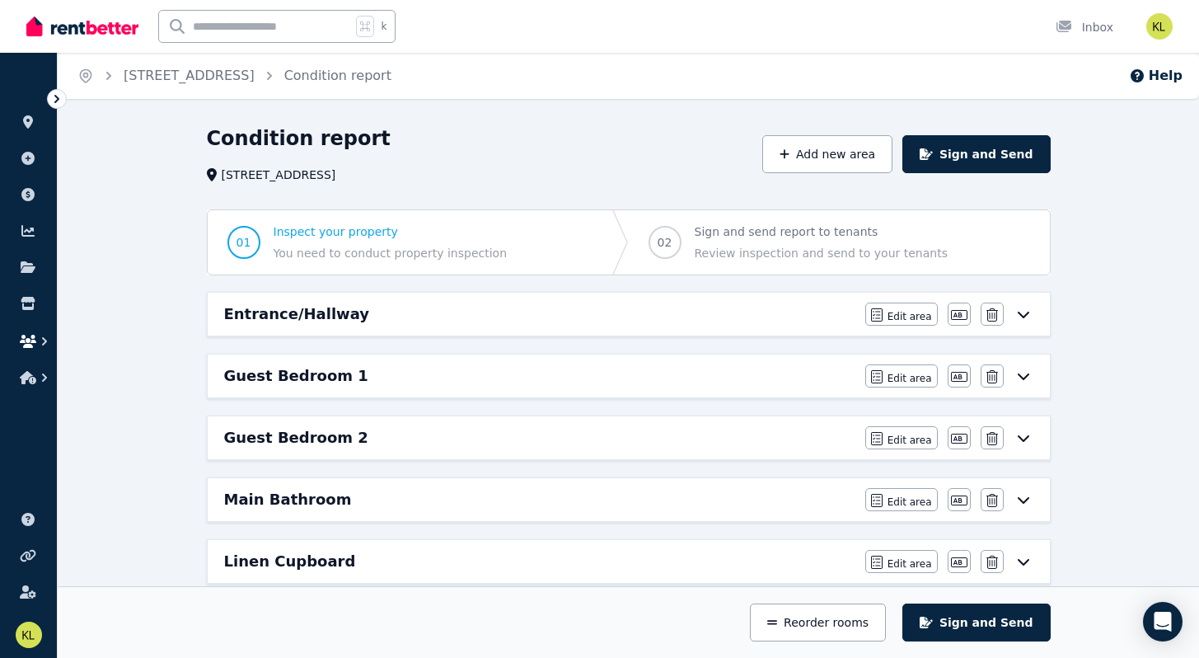
click at [28, 344] on icon "button" at bounding box center [28, 341] width 16 height 13
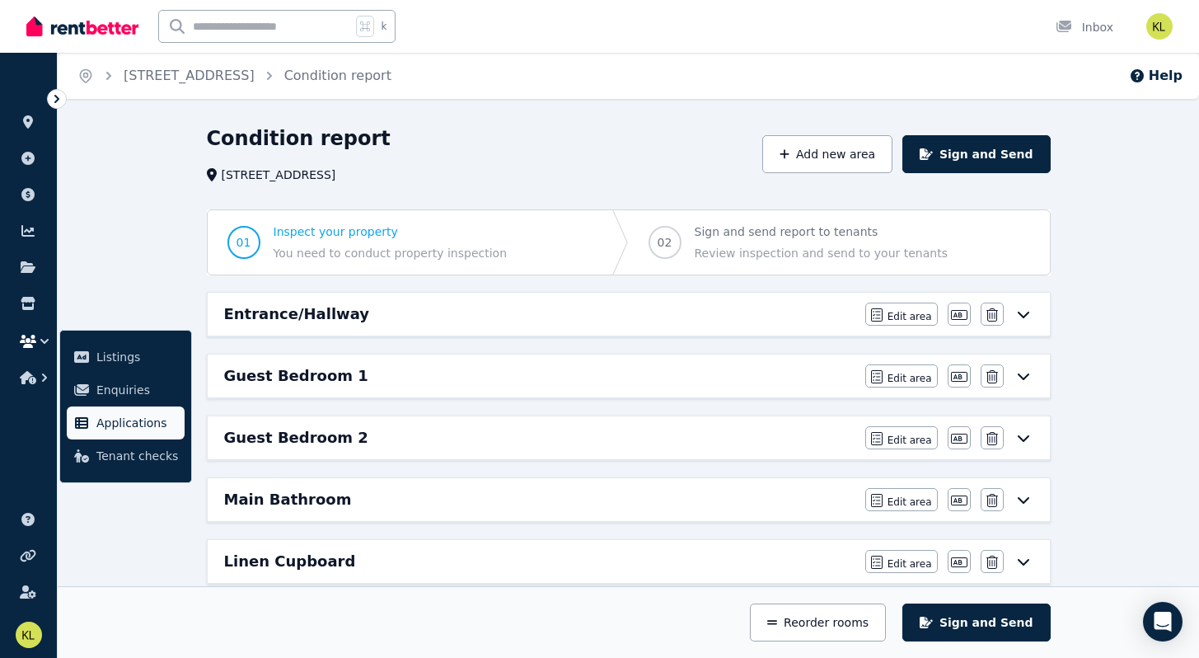
click at [112, 429] on span "Applications" at bounding box center [137, 423] width 82 height 20
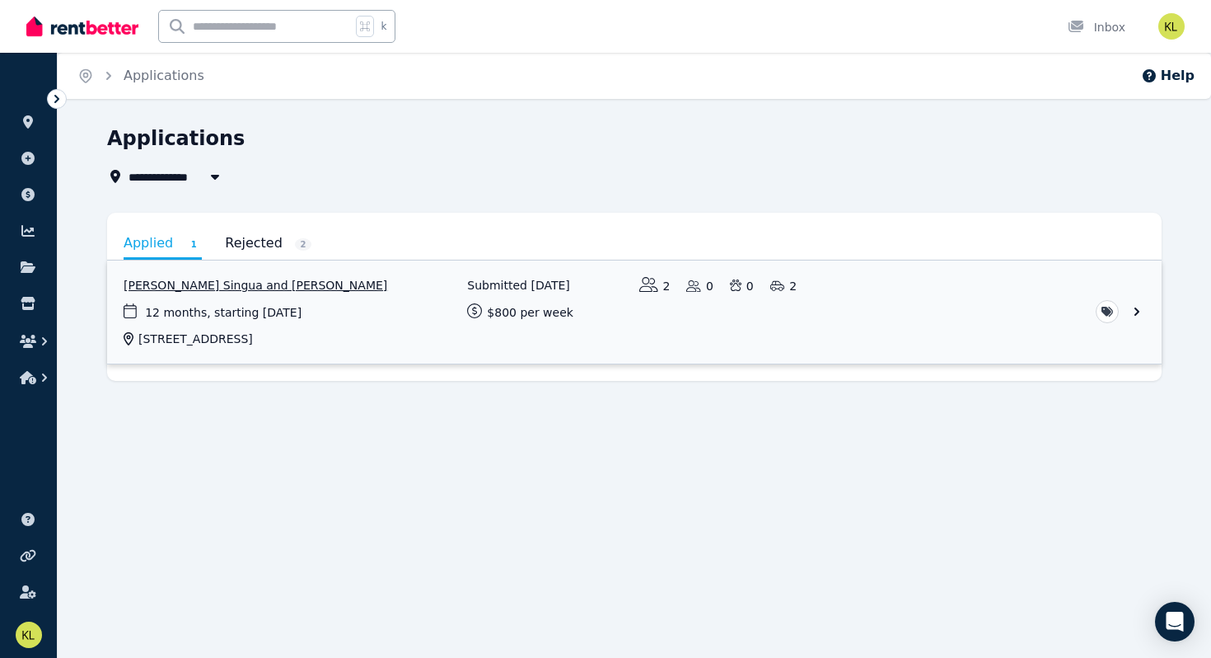
click at [259, 288] on link "View application: Marnelli Barrientos Singua and Madhur Khurana" at bounding box center [634, 311] width 1055 height 103
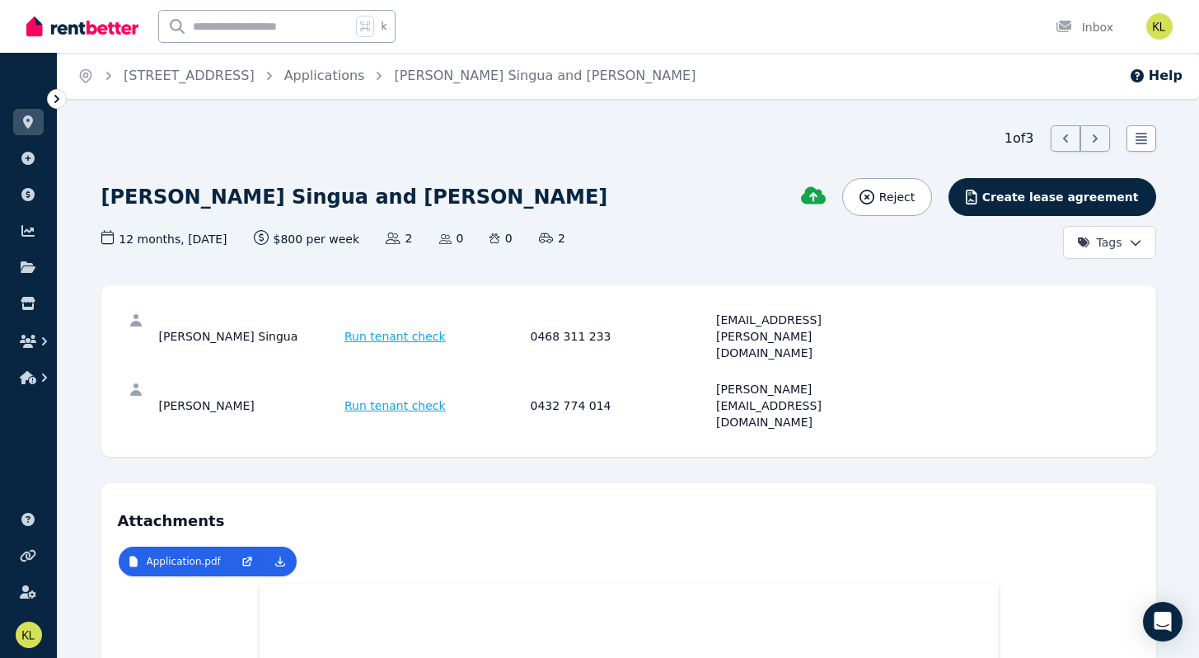
drag, startPoint x: 298, startPoint y: 321, endPoint x: 155, endPoint y: 312, distance: 142.8
click at [155, 312] on div "[PERSON_NAME] Singua Run tenant check 0468 311 233 [EMAIL_ADDRESS][PERSON_NAME]…" at bounding box center [629, 336] width 1022 height 69
copy div "[PERSON_NAME] Singua"
click at [23, 299] on icon at bounding box center [28, 303] width 14 height 13
